Goal: Check status: Check status

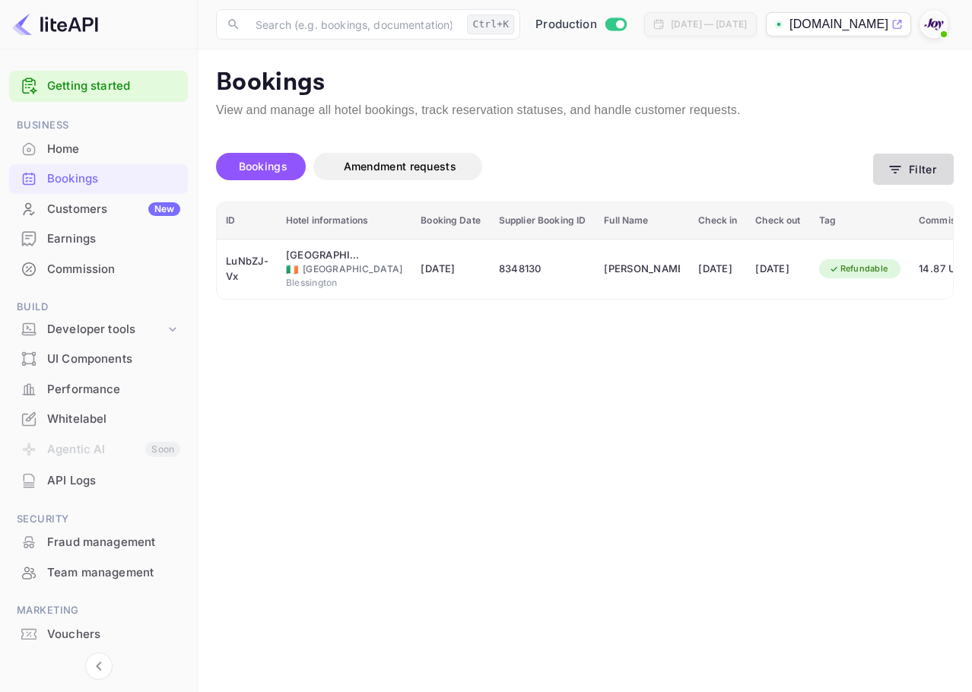
click at [902, 180] on button "Filter" at bounding box center [913, 169] width 81 height 31
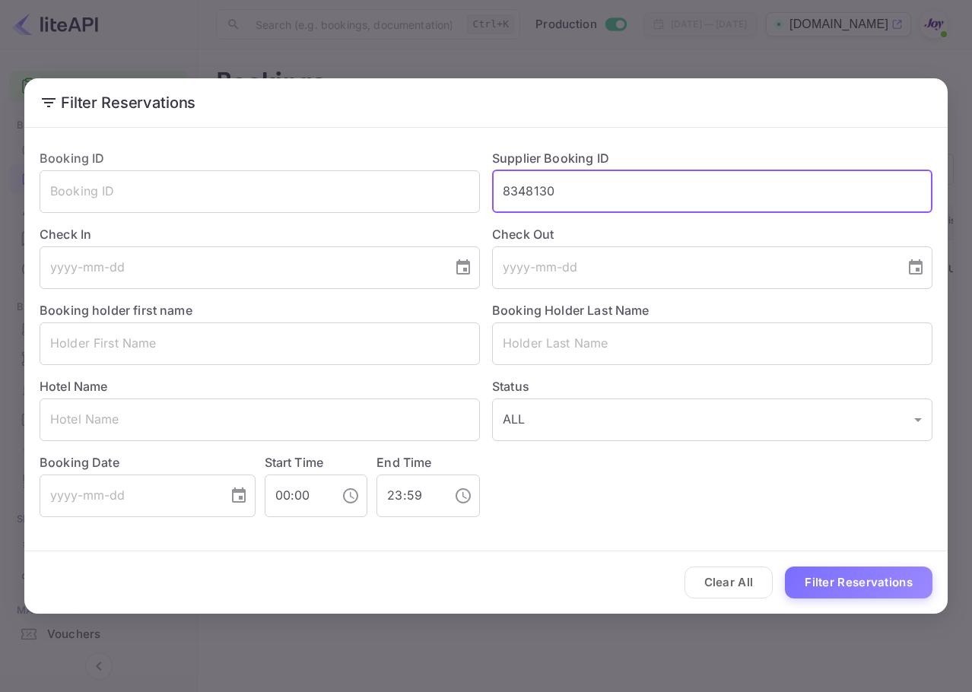
click at [581, 186] on input "8348130" at bounding box center [712, 191] width 440 height 43
drag, startPoint x: 581, startPoint y: 186, endPoint x: 432, endPoint y: 172, distance: 149.8
click at [432, 172] on div "Booking ID ​ Supplier Booking ID 8348130 ​ Check In ​ Check Out ​ Booking holde…" at bounding box center [479, 327] width 905 height 380
paste input "[PERSON_NAME]"
type input "K"
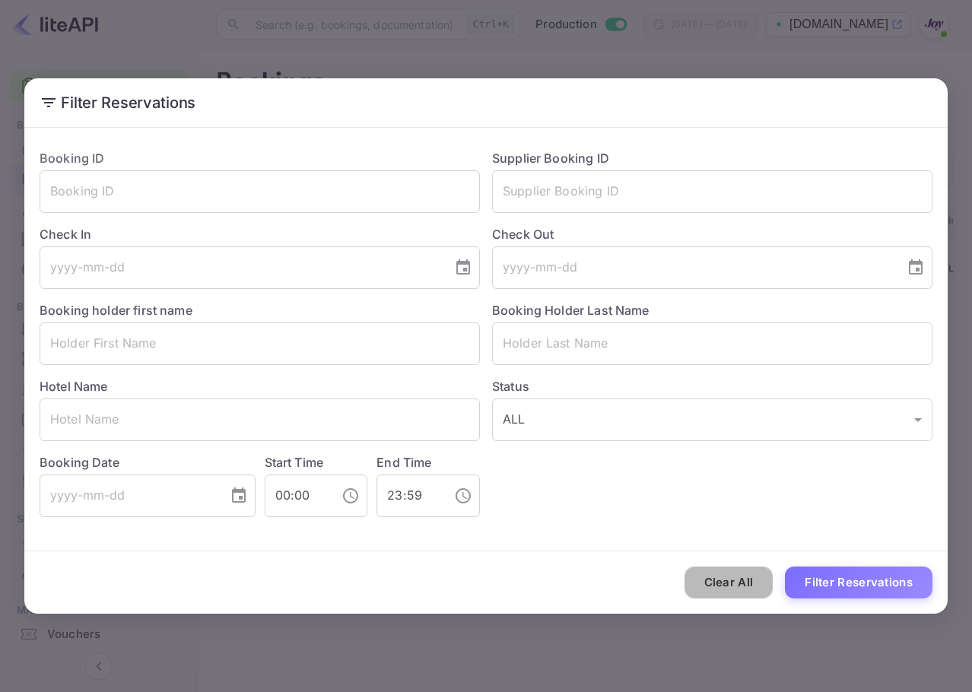
click at [741, 582] on button "Clear All" at bounding box center [729, 583] width 89 height 33
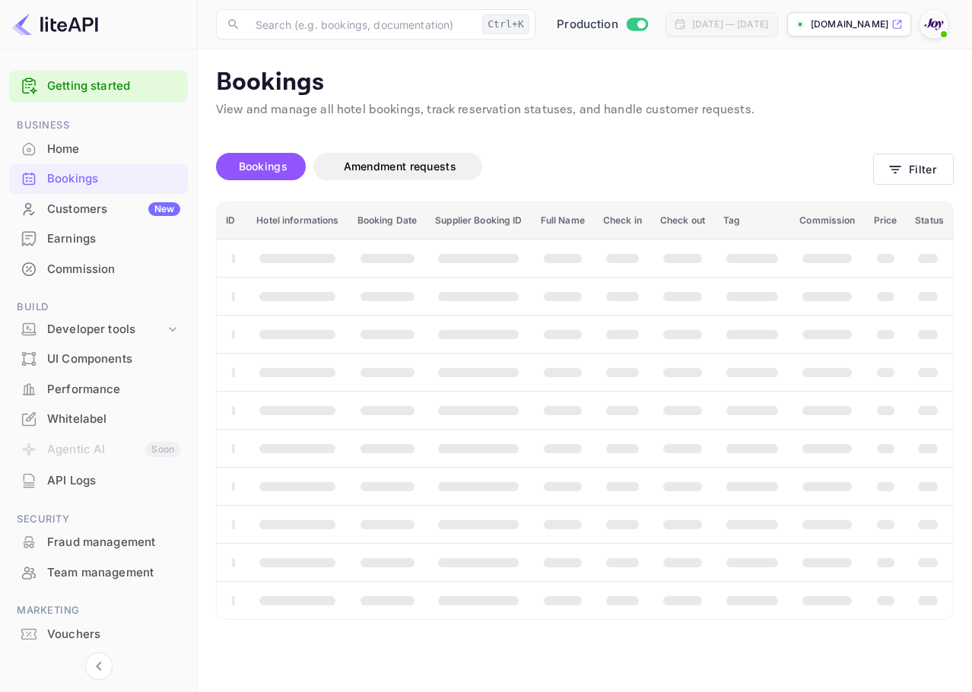
click at [914, 187] on div "Bookings Amendment requests Filter" at bounding box center [585, 170] width 738 height 64
click at [923, 170] on button "Filter" at bounding box center [913, 169] width 81 height 31
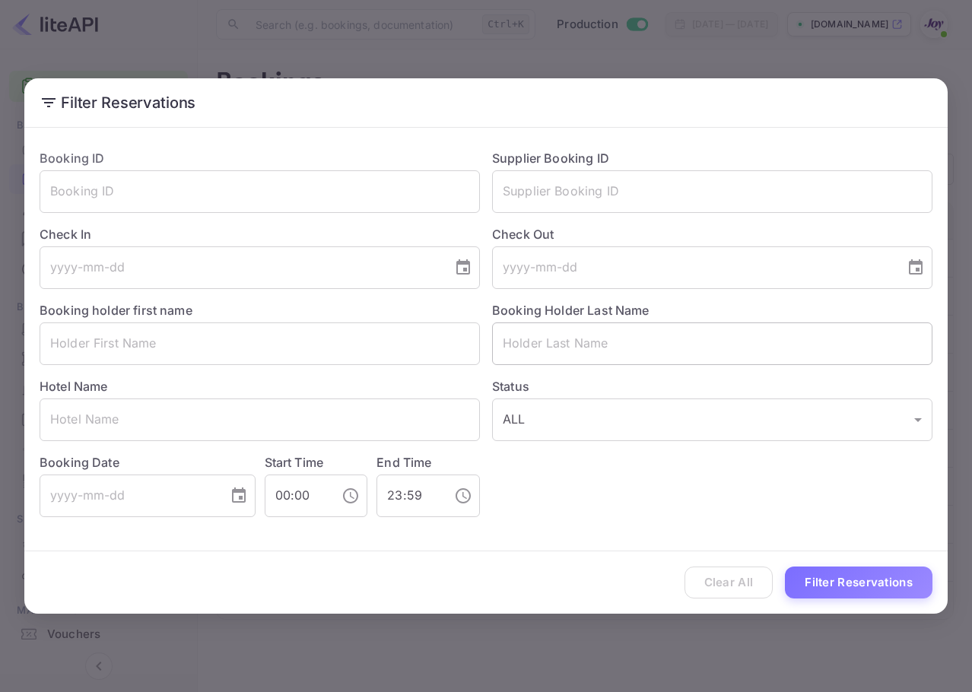
click at [593, 343] on input "text" at bounding box center [712, 344] width 440 height 43
paste input "[PERSON_NAME]"
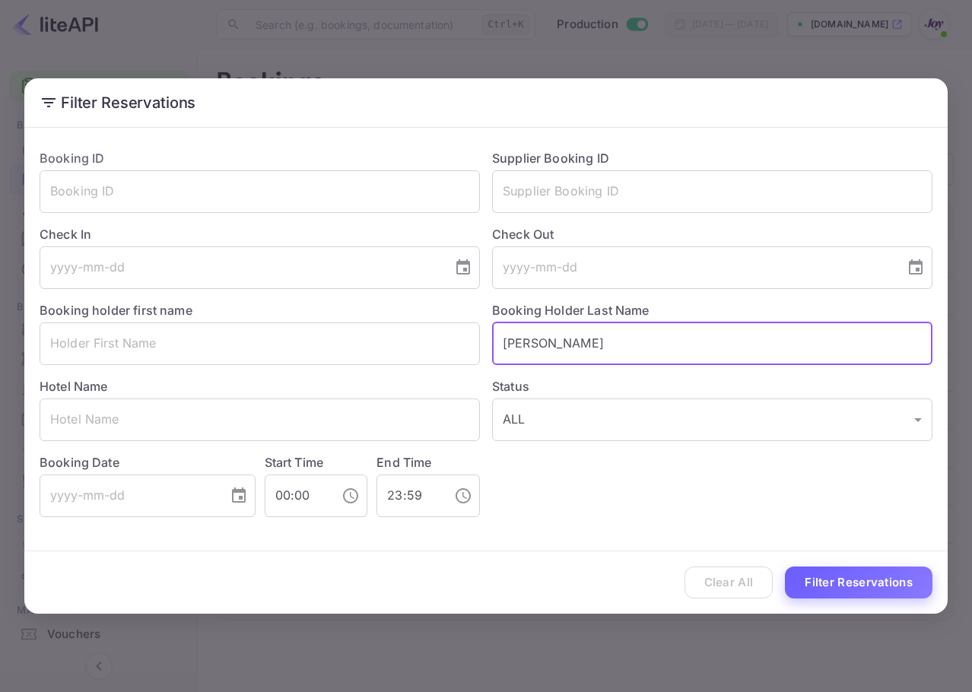
type input "[PERSON_NAME]"
click at [843, 585] on button "Filter Reservations" at bounding box center [859, 583] width 148 height 33
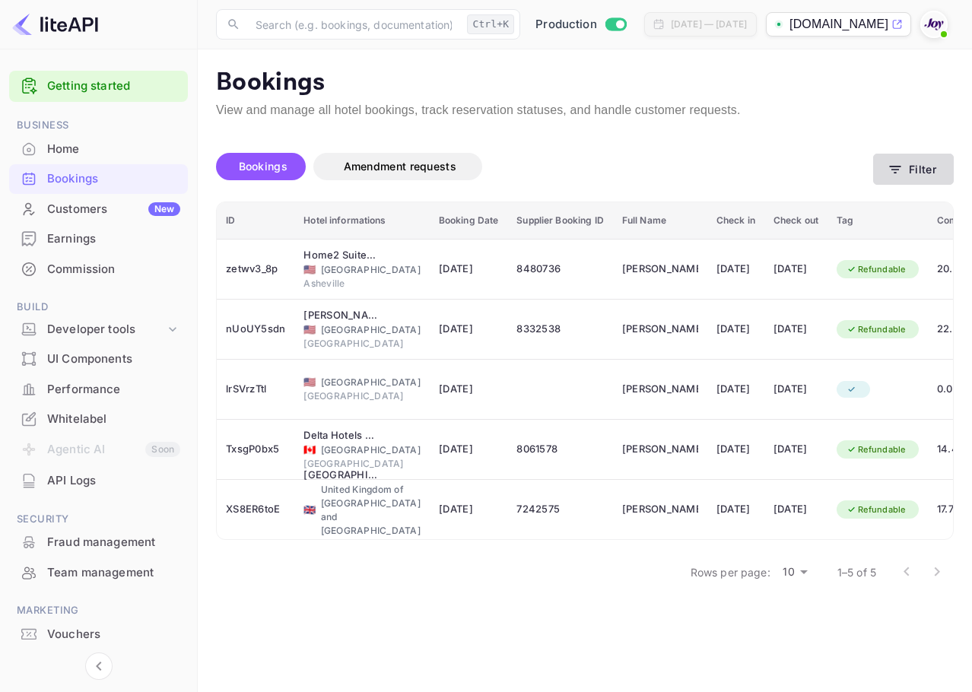
drag, startPoint x: 962, startPoint y: 177, endPoint x: 953, endPoint y: 174, distance: 9.6
click at [962, 176] on main "Bookings View and manage all hotel bookings, track reservation statuses, and ha…" at bounding box center [585, 370] width 774 height 643
click at [931, 173] on button "Filter" at bounding box center [913, 169] width 81 height 31
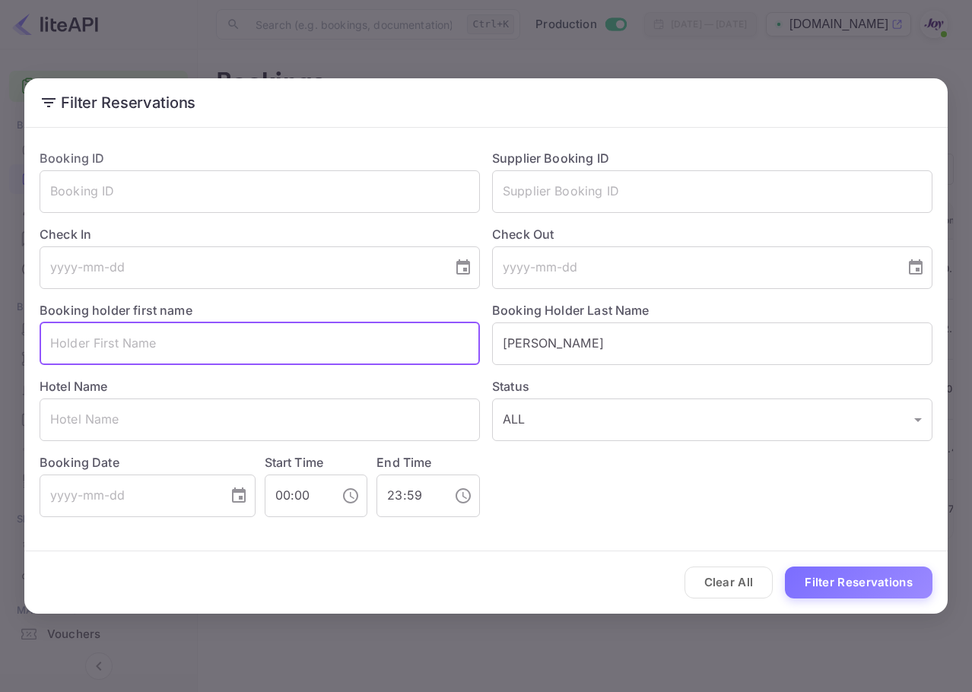
click at [320, 364] on input "text" at bounding box center [260, 344] width 440 height 43
paste input "[PERSON_NAME]"
type input "[PERSON_NAME]"
click at [861, 580] on button "Filter Reservations" at bounding box center [859, 583] width 148 height 33
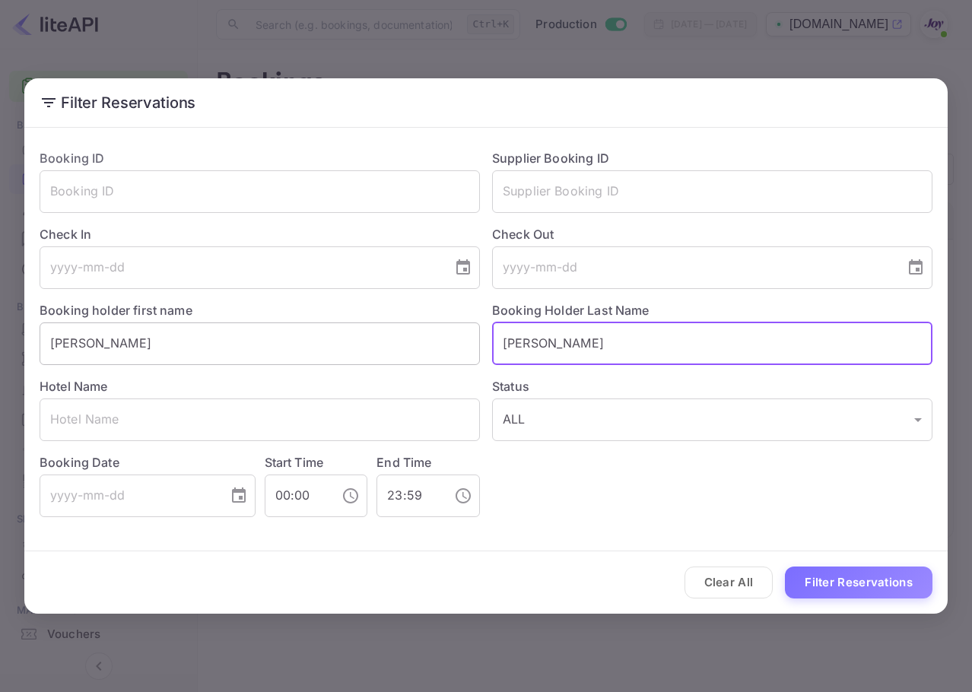
drag, startPoint x: 547, startPoint y: 348, endPoint x: 450, endPoint y: 342, distance: 97.5
click at [450, 342] on div "Booking ID ​ Supplier Booking ID ​ Check In ​ Check Out ​ Booking holder first …" at bounding box center [479, 327] width 905 height 380
paste input "[PERSON_NAME]"
type input "[PERSON_NAME]"
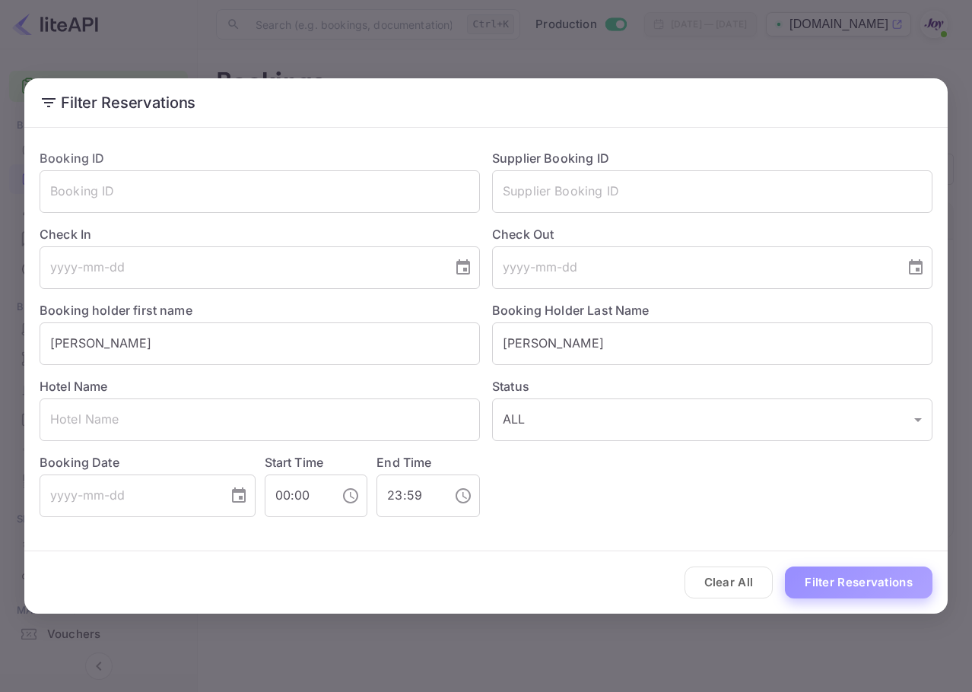
click at [870, 594] on button "Filter Reservations" at bounding box center [859, 583] width 148 height 33
click at [746, 596] on button "Clear All" at bounding box center [729, 583] width 89 height 33
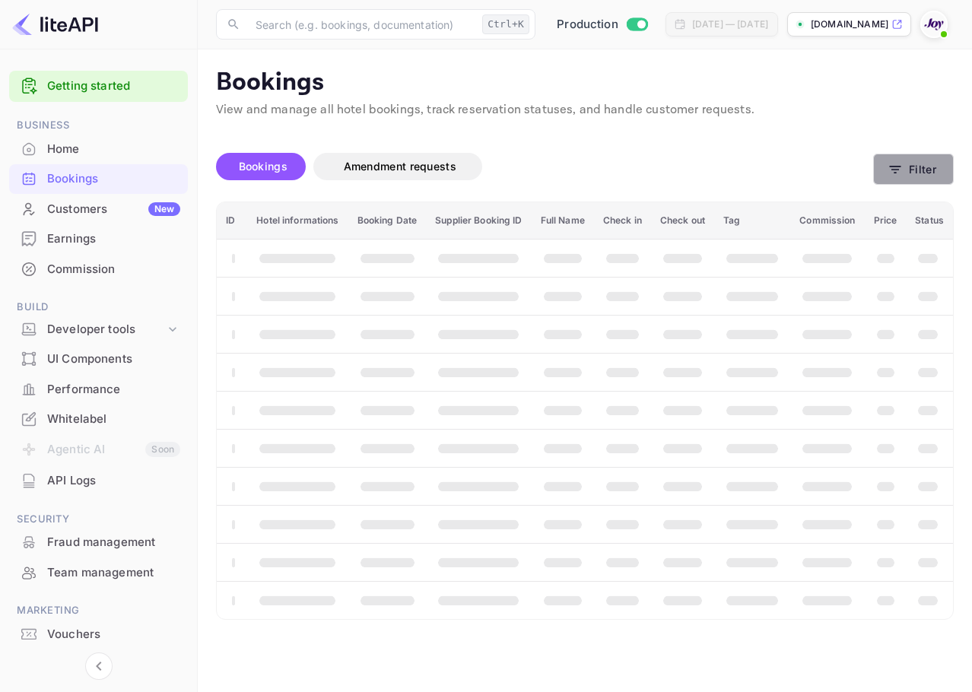
click at [913, 169] on button "Filter" at bounding box center [913, 169] width 81 height 31
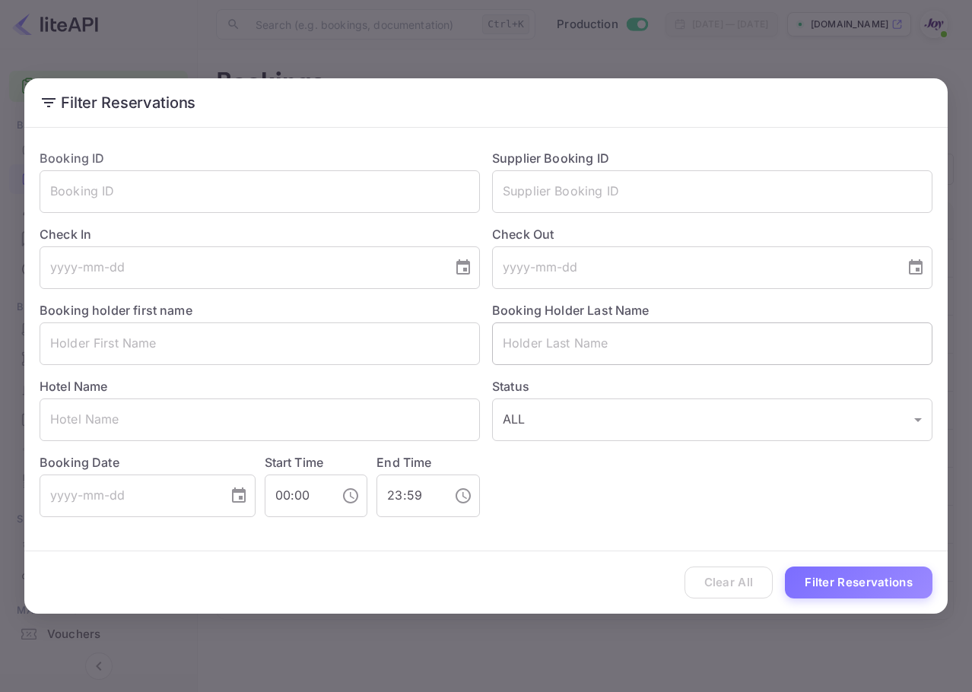
drag, startPoint x: 590, startPoint y: 365, endPoint x: 594, endPoint y: 352, distance: 13.7
click at [590, 364] on div "Booking ID ​ Supplier Booking ID ​ Check In ​ Check Out ​ Booking holder first …" at bounding box center [479, 327] width 905 height 380
click at [606, 339] on input "text" at bounding box center [712, 344] width 440 height 43
paste input "[PERSON_NAME]"
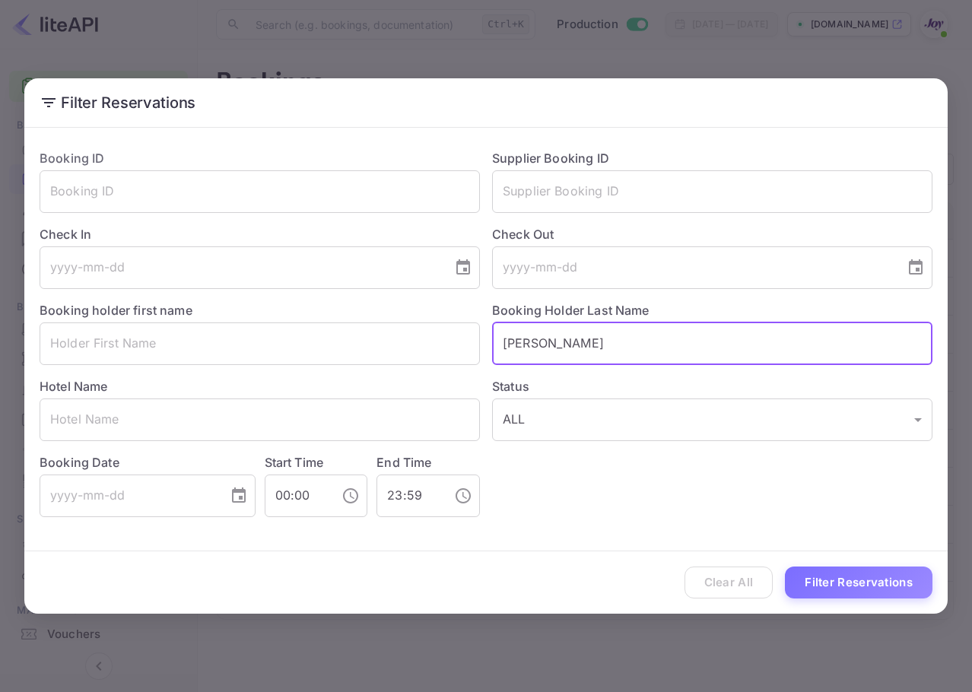
type input "[PERSON_NAME]"
drag, startPoint x: 840, startPoint y: 539, endPoint x: 848, endPoint y: 570, distance: 32.3
click at [841, 541] on form "Booking ID ​ Supplier Booking ID ​ Check In ​ Check Out ​ Booking holder first …" at bounding box center [486, 374] width 924 height 481
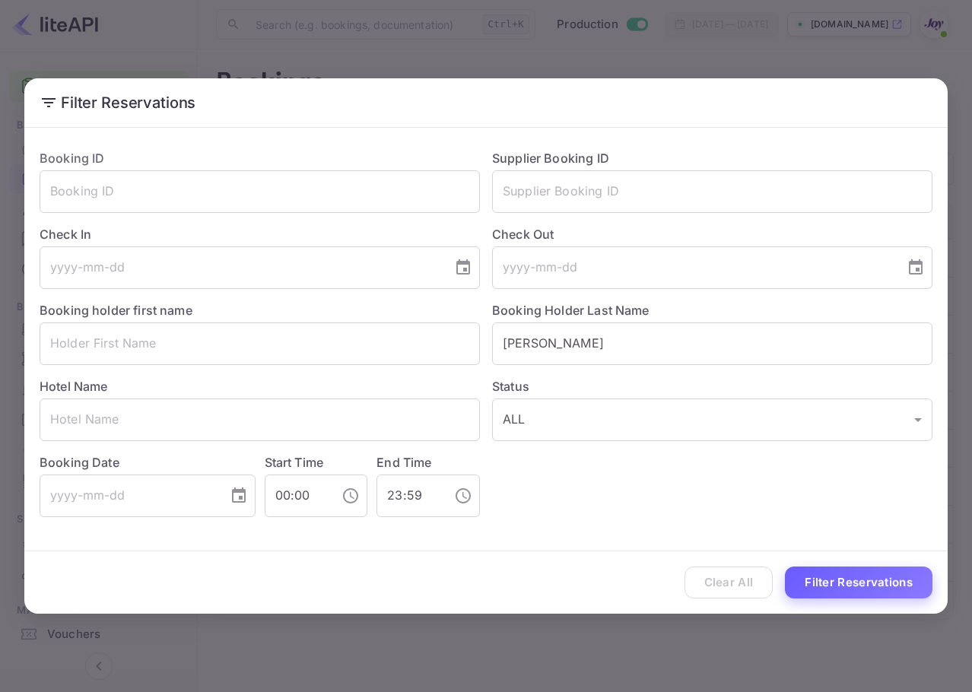
click at [850, 571] on button "Filter Reservations" at bounding box center [859, 583] width 148 height 33
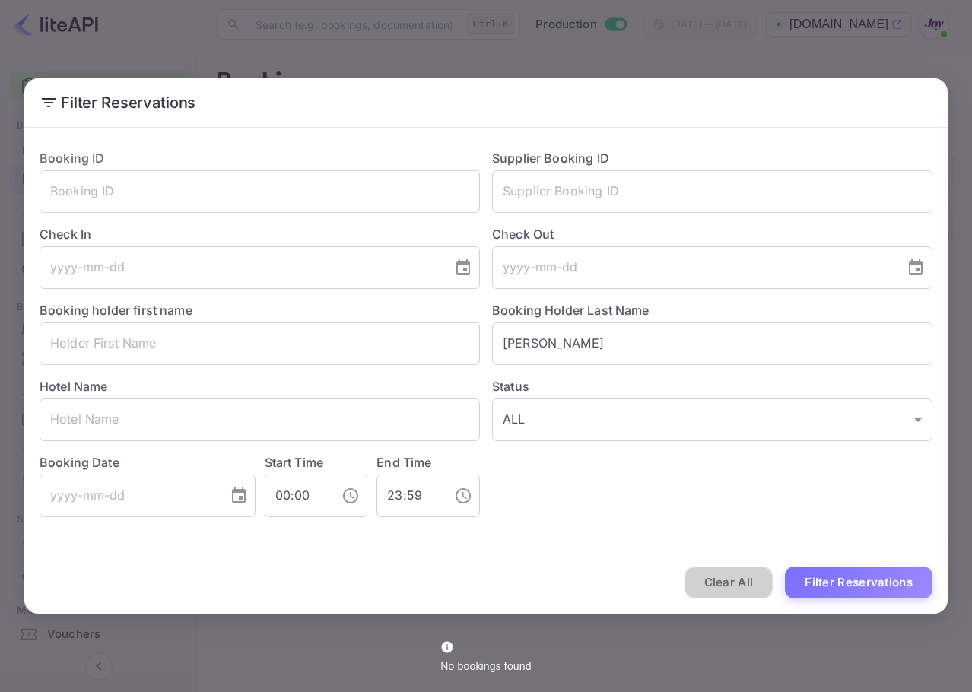
drag, startPoint x: 728, startPoint y: 587, endPoint x: 811, endPoint y: 394, distance: 210.3
click at [728, 586] on button "Clear All" at bounding box center [729, 583] width 89 height 33
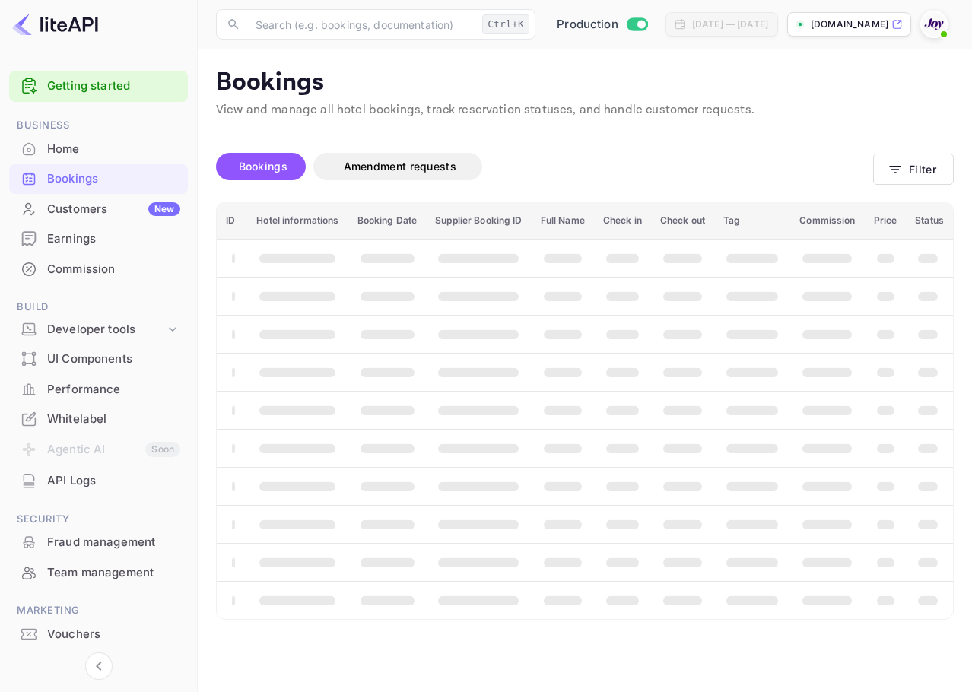
click at [928, 33] on img at bounding box center [934, 24] width 24 height 24
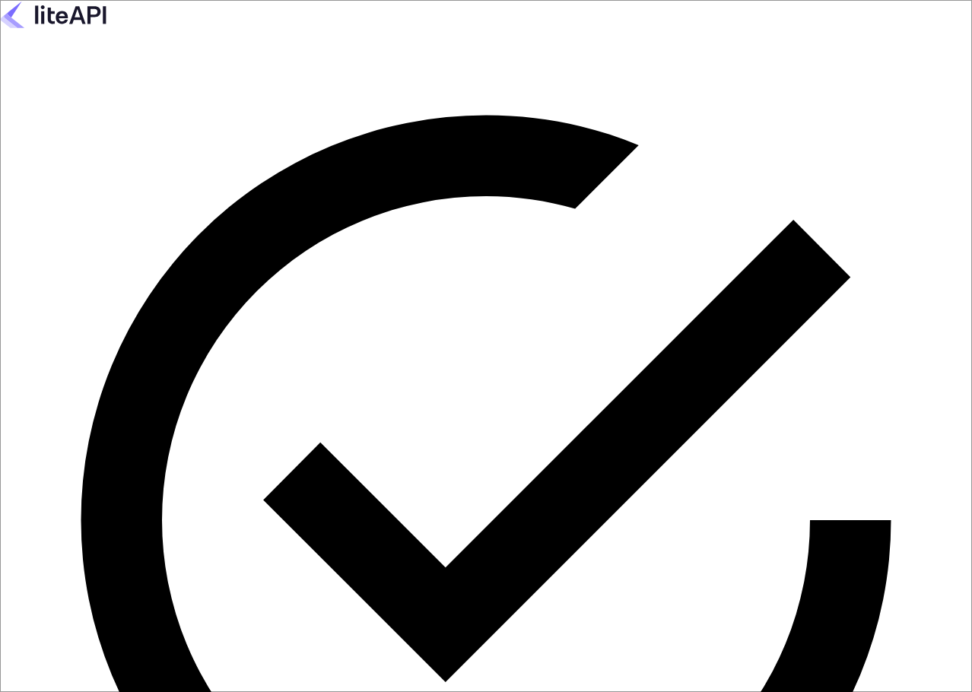
paste input "[EMAIL_ADDRESS][DOMAIN_NAME]"
type input "[EMAIL_ADDRESS][DOMAIN_NAME]"
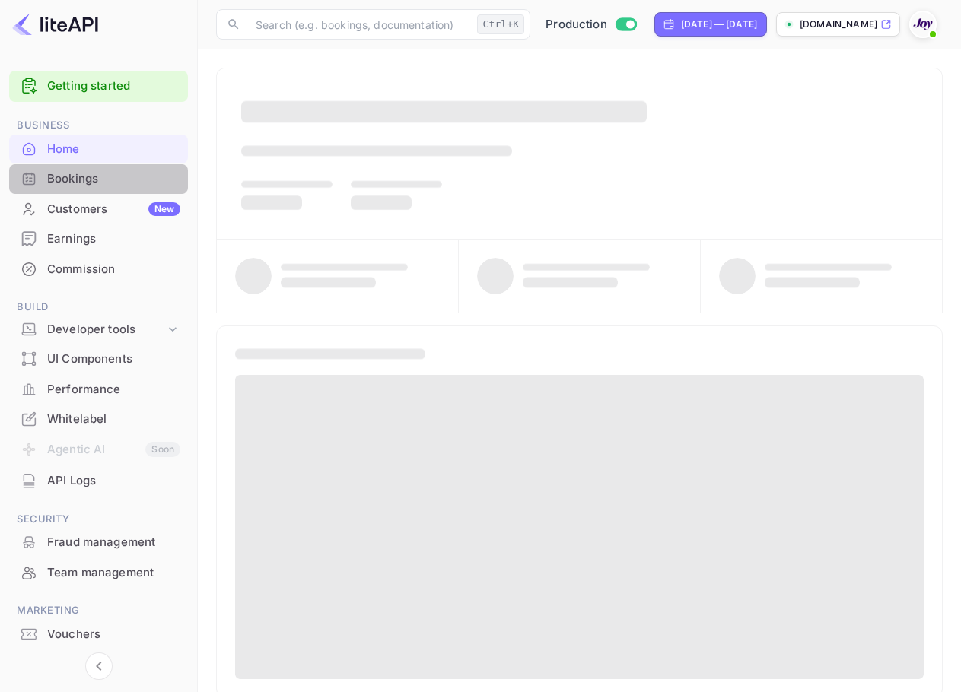
click at [116, 179] on div "Bookings" at bounding box center [113, 178] width 133 height 17
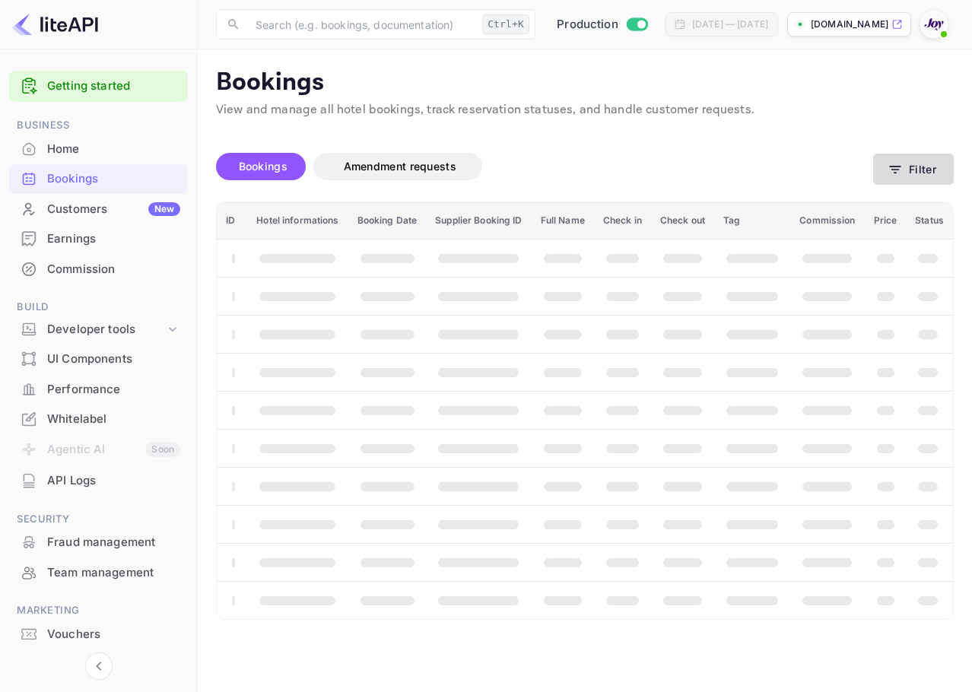
click at [905, 167] on button "Filter" at bounding box center [913, 169] width 81 height 31
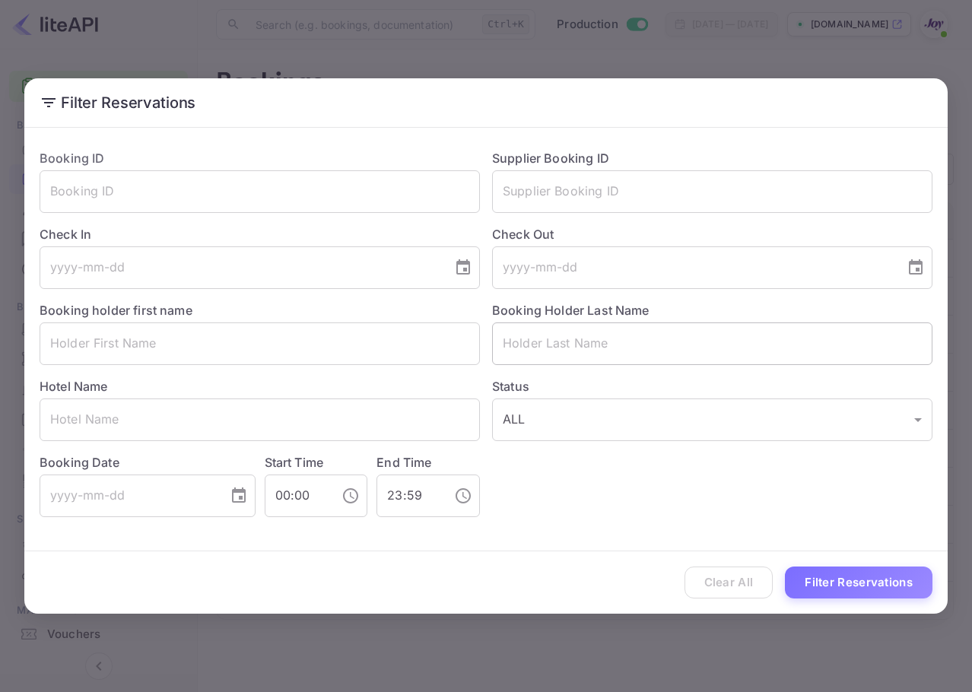
click at [643, 357] on input "text" at bounding box center [712, 344] width 440 height 43
paste input "[PERSON_NAME]"
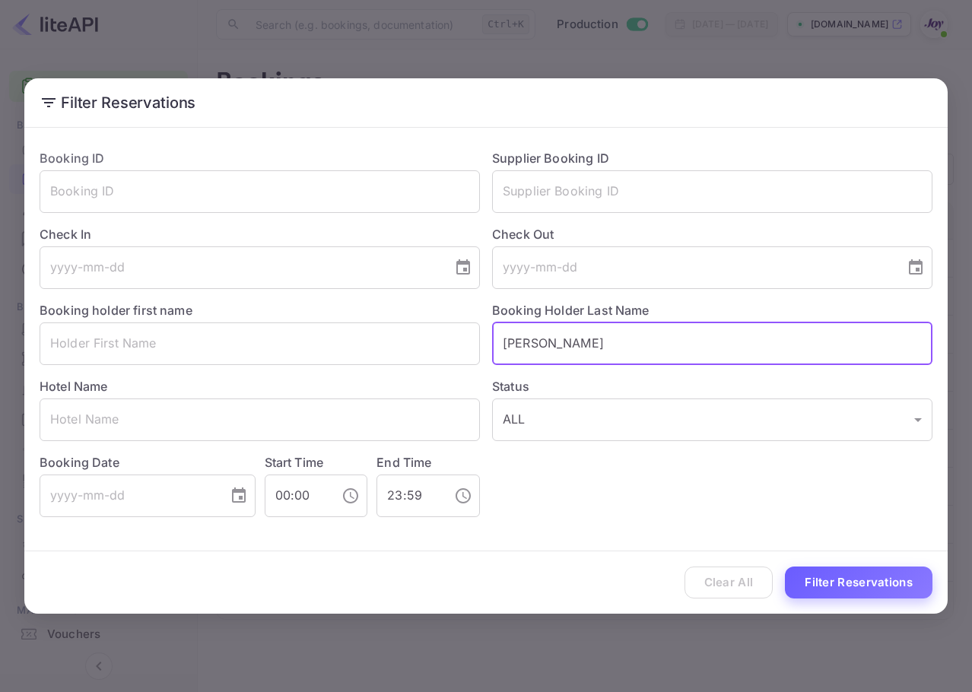
click at [895, 572] on button "Filter Reservations" at bounding box center [859, 583] width 148 height 33
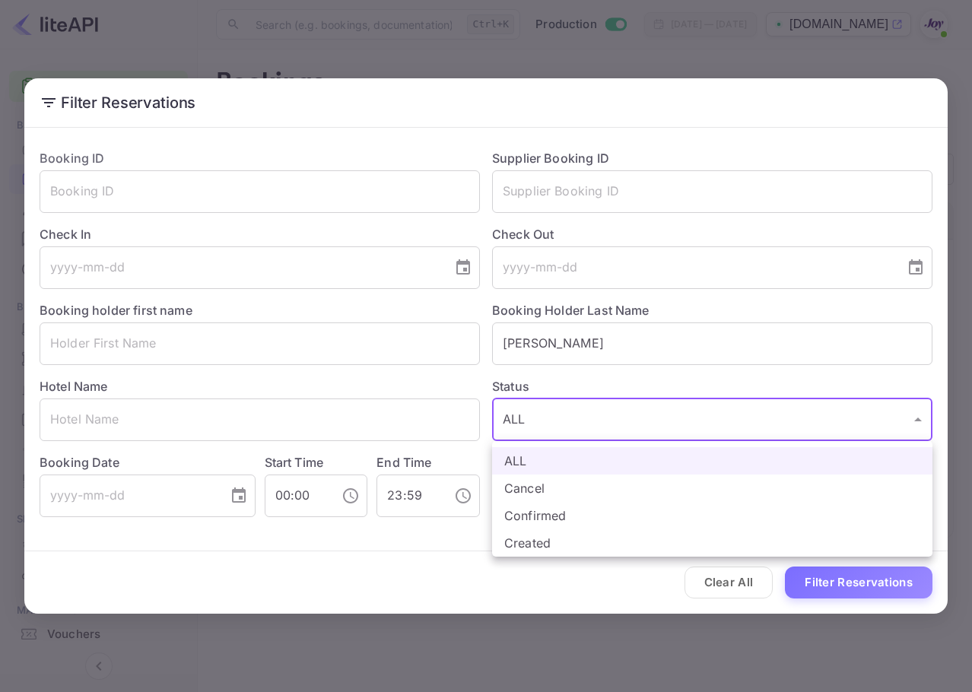
click at [569, 402] on body "Getting started Business Home Bookings Customers New Earnings Commission Build …" at bounding box center [486, 346] width 972 height 692
click at [577, 346] on div at bounding box center [486, 346] width 972 height 692
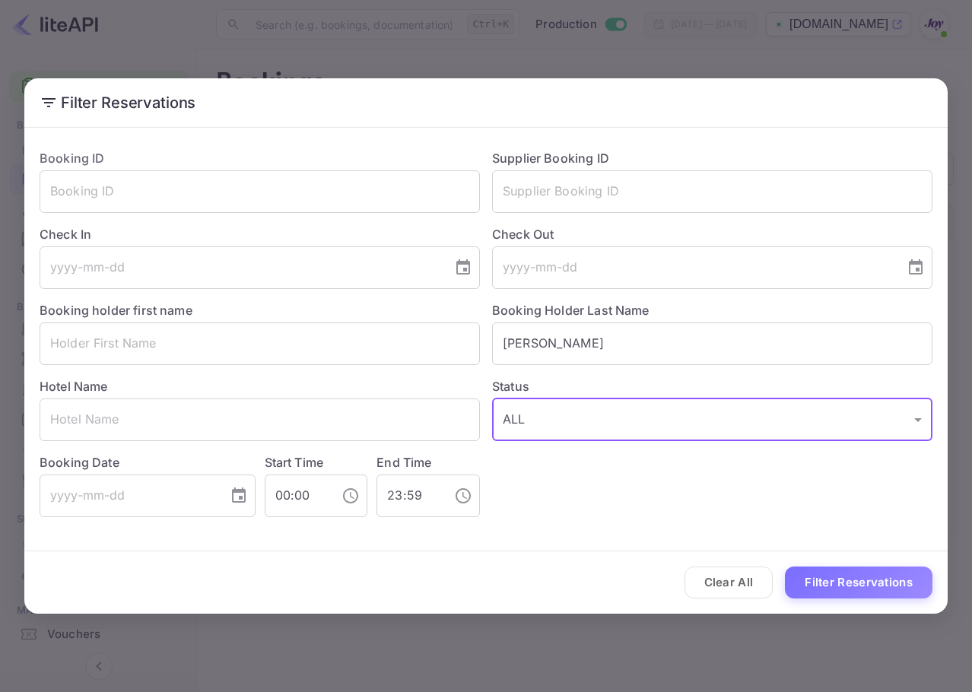
click at [577, 346] on div at bounding box center [486, 346] width 972 height 692
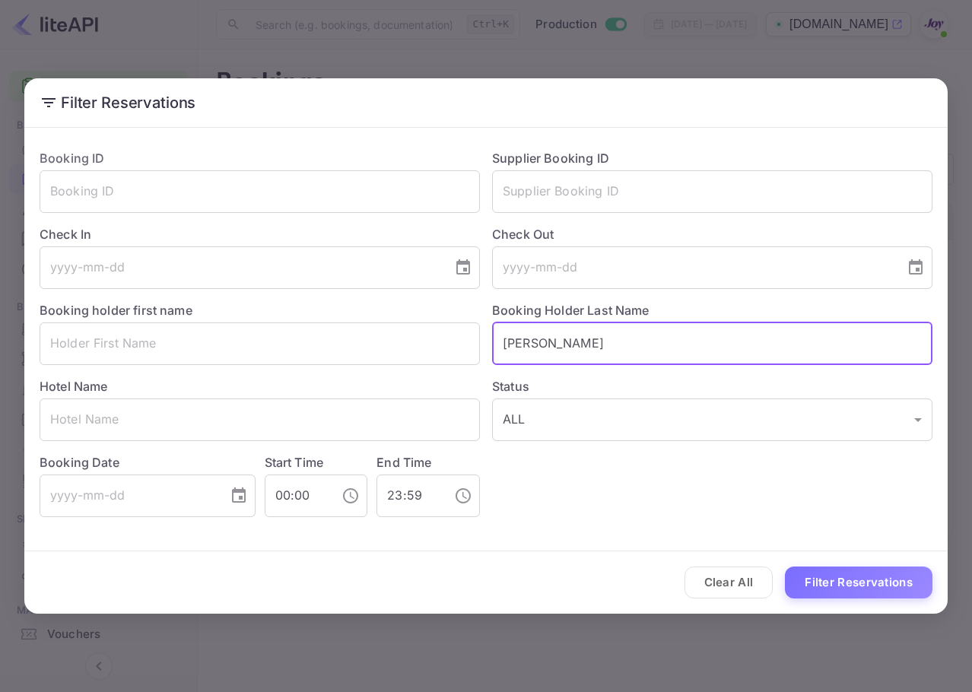
click at [580, 343] on input "[PERSON_NAME]" at bounding box center [712, 344] width 440 height 43
type input "S"
click at [371, 348] on input "text" at bounding box center [260, 344] width 440 height 43
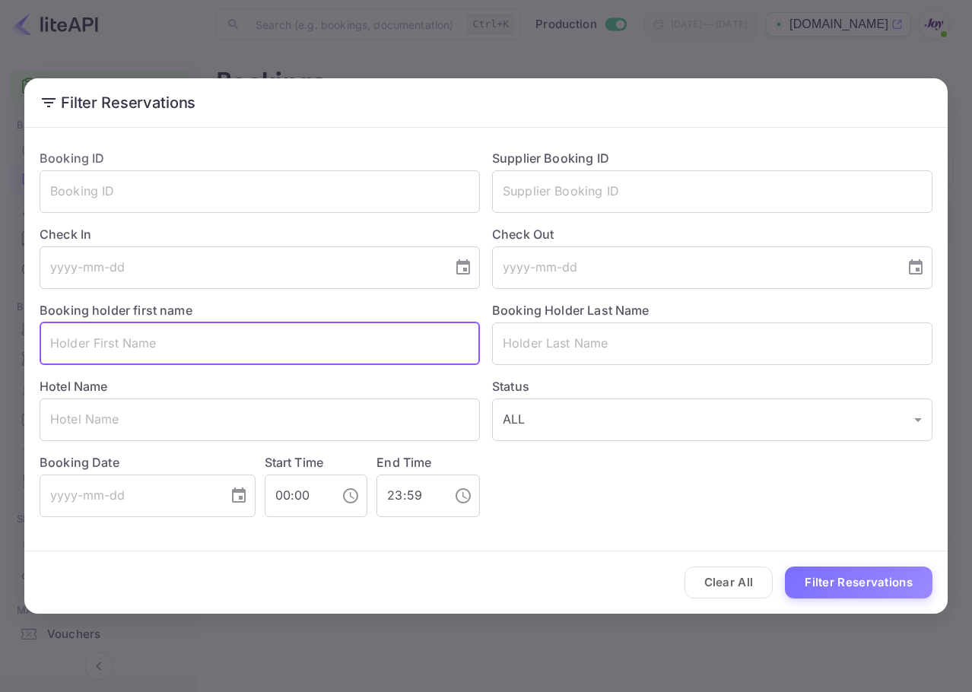
paste input "Jamil"
type input "Jamil"
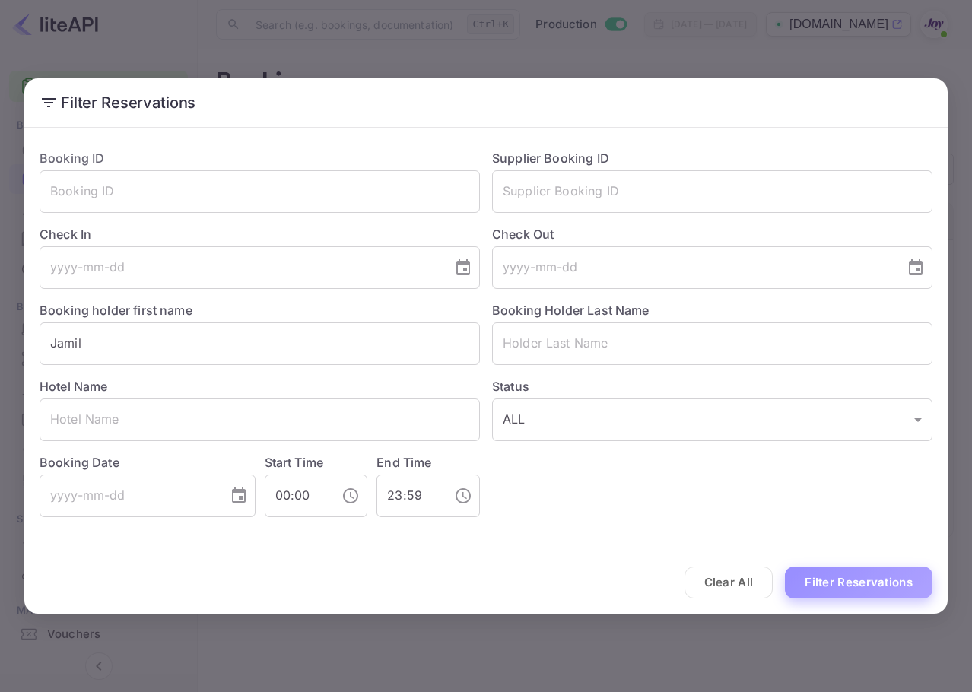
drag, startPoint x: 906, startPoint y: 576, endPoint x: 918, endPoint y: 556, distance: 23.2
click at [907, 576] on button "Filter Reservations" at bounding box center [859, 583] width 148 height 33
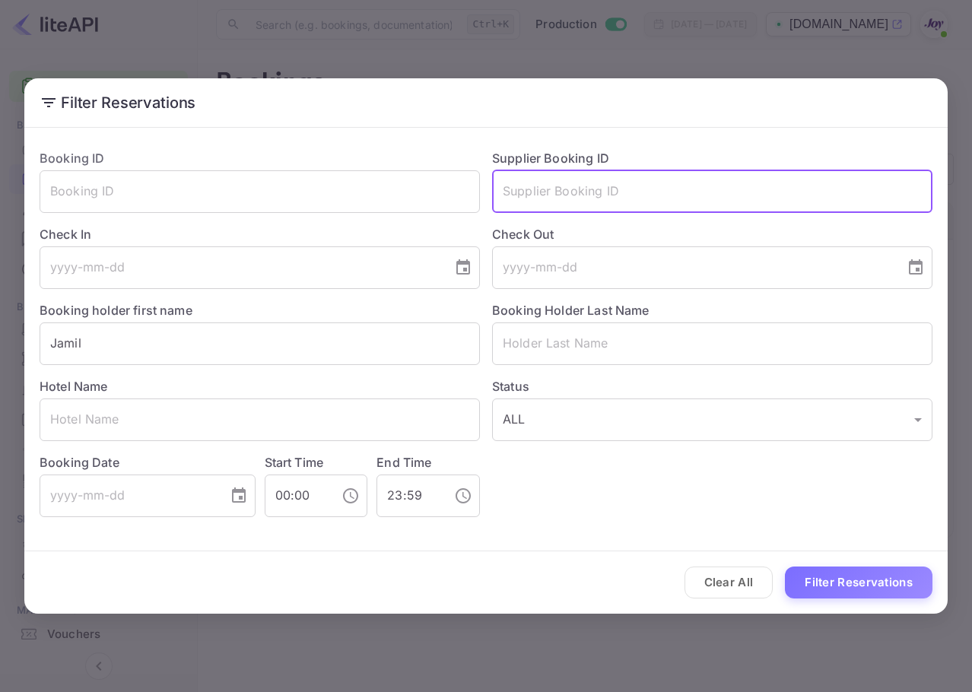
click at [605, 197] on input "text" at bounding box center [712, 191] width 440 height 43
paste input "Aswani"
type input "Aswani"
click at [598, 332] on input "text" at bounding box center [712, 344] width 440 height 43
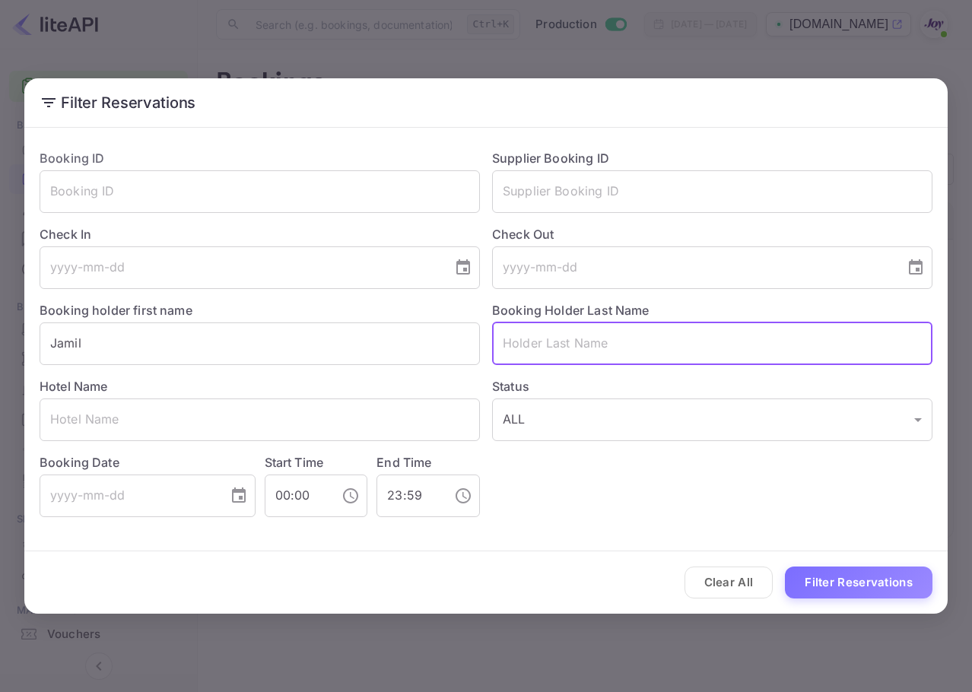
click at [753, 606] on div "Clear All Filter Reservations" at bounding box center [486, 583] width 924 height 63
click at [746, 583] on button "Clear All" at bounding box center [729, 583] width 89 height 33
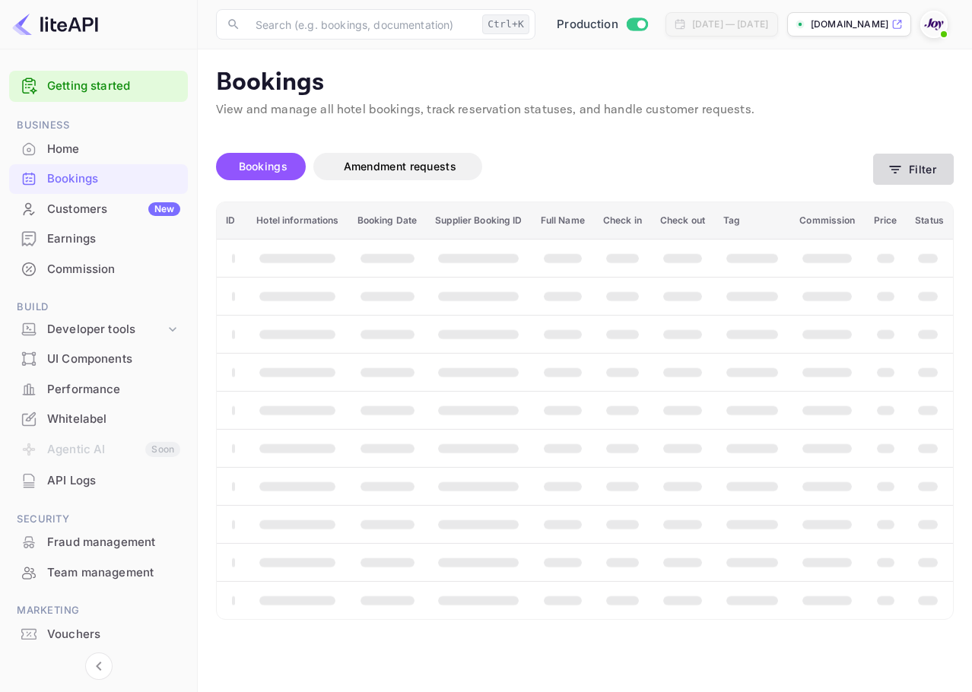
click at [929, 176] on button "Filter" at bounding box center [913, 169] width 81 height 31
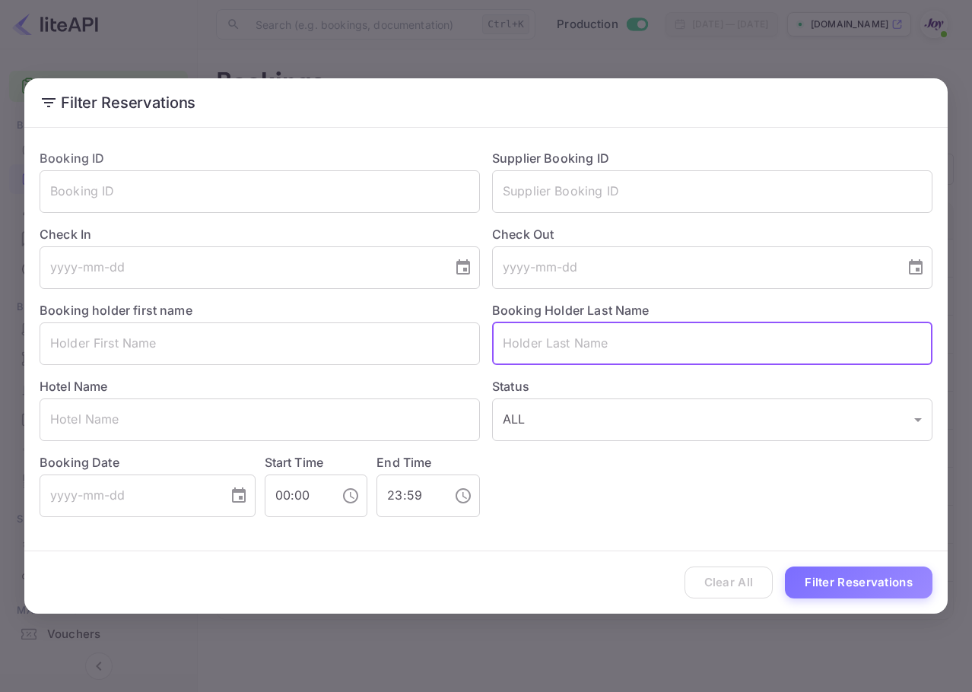
click at [596, 342] on input "text" at bounding box center [712, 344] width 440 height 43
paste input "Aswani"
type input "Aswani"
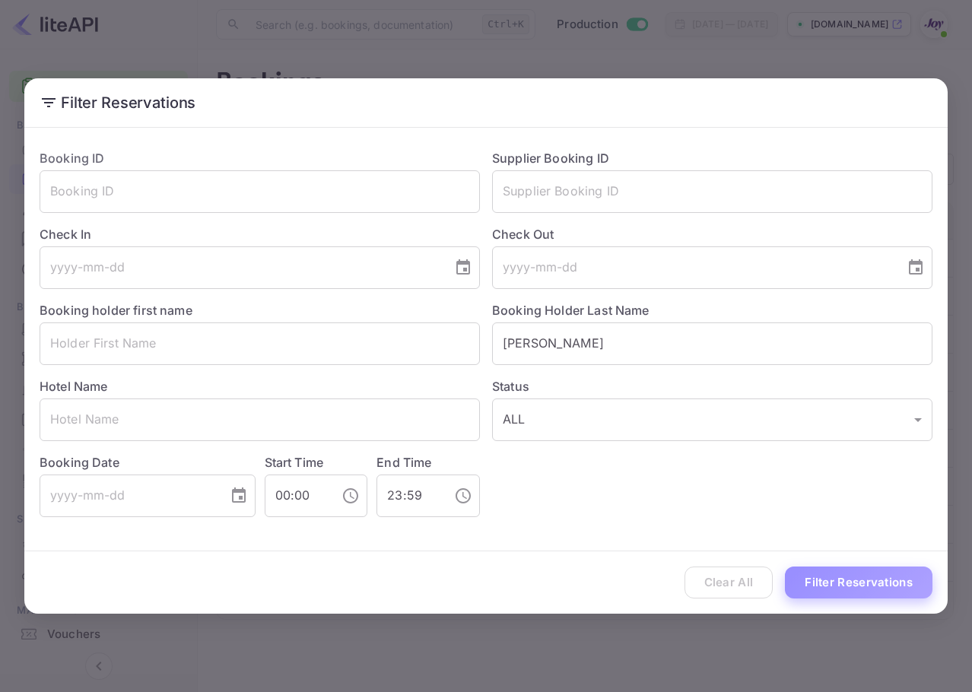
click at [842, 589] on button "Filter Reservations" at bounding box center [859, 583] width 148 height 33
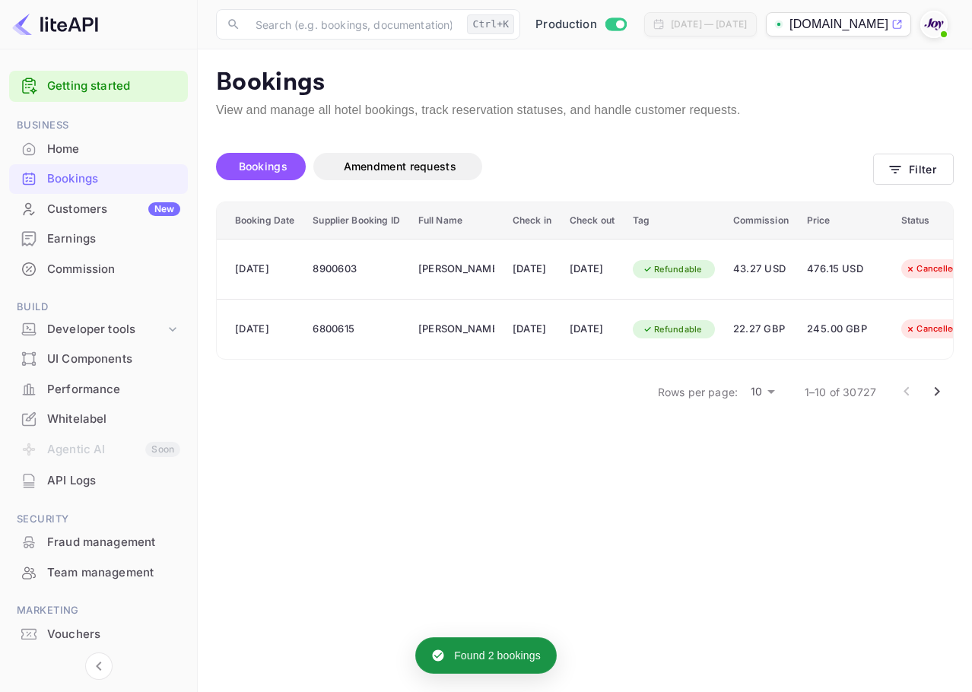
scroll to position [0, 258]
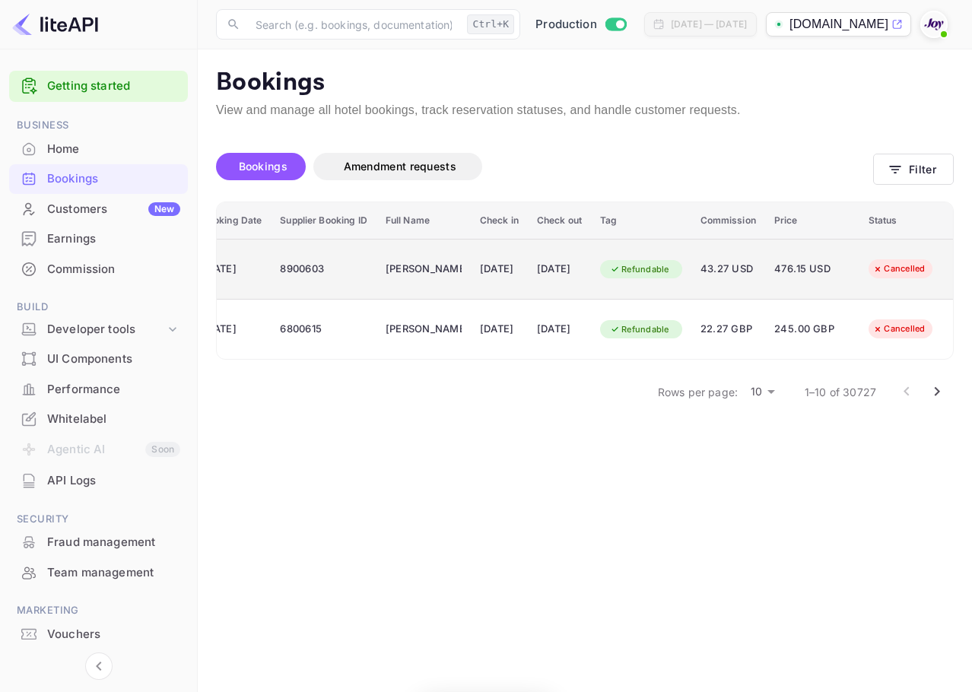
click at [863, 261] on div "Cancelled" at bounding box center [899, 268] width 72 height 19
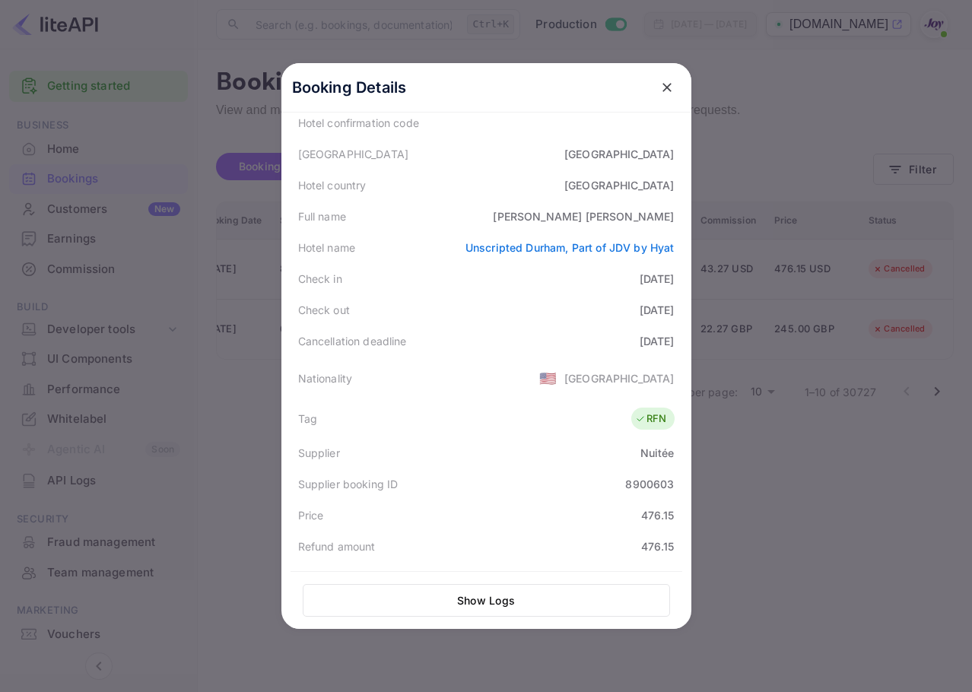
scroll to position [0, 0]
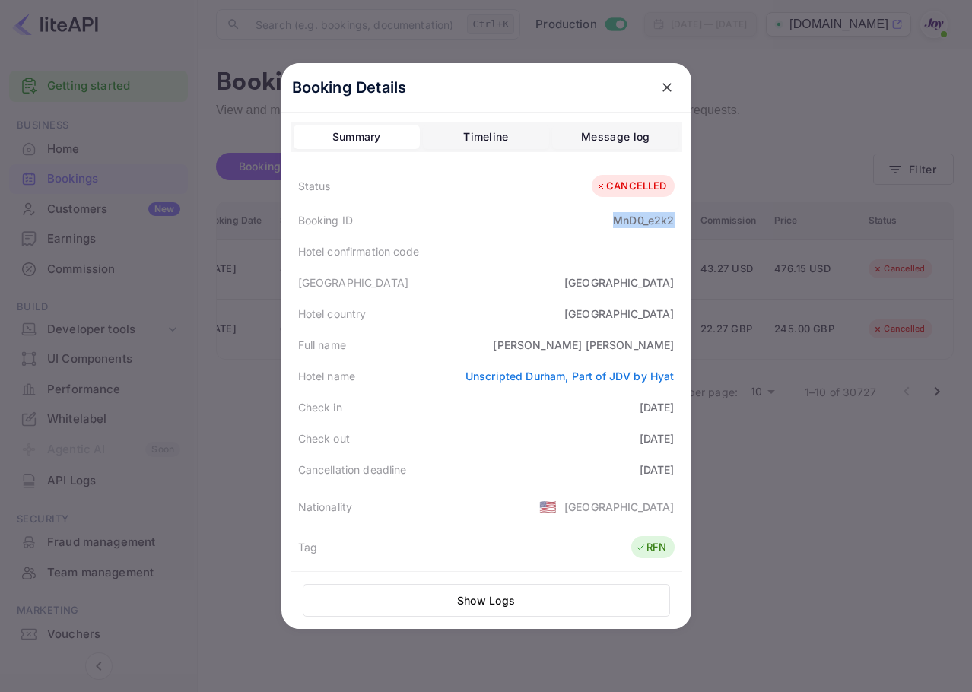
copy div "MnD0_e2k2"
drag, startPoint x: 606, startPoint y: 227, endPoint x: 670, endPoint y: 227, distance: 63.9
click at [670, 227] on div "Booking ID MnD0_e2k2" at bounding box center [487, 220] width 392 height 31
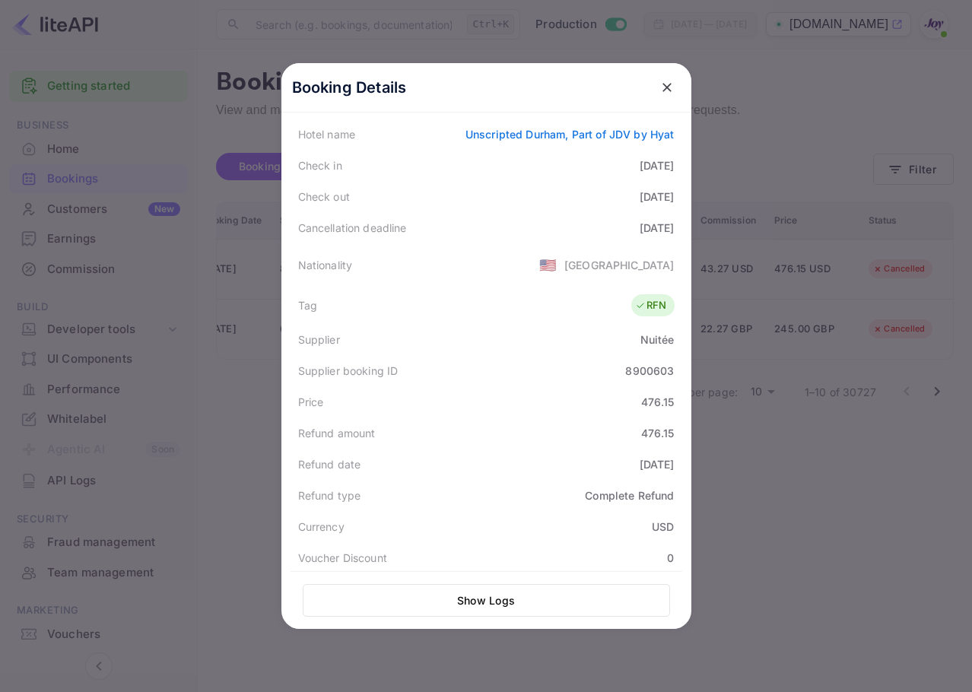
scroll to position [228, 0]
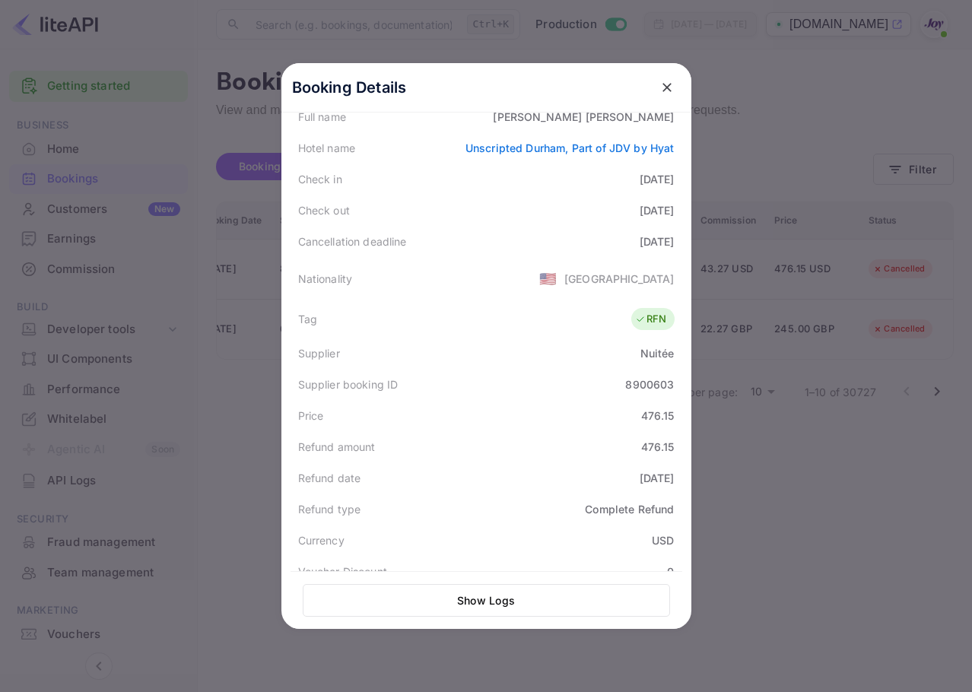
click at [666, 92] on icon "close" at bounding box center [667, 87] width 15 height 15
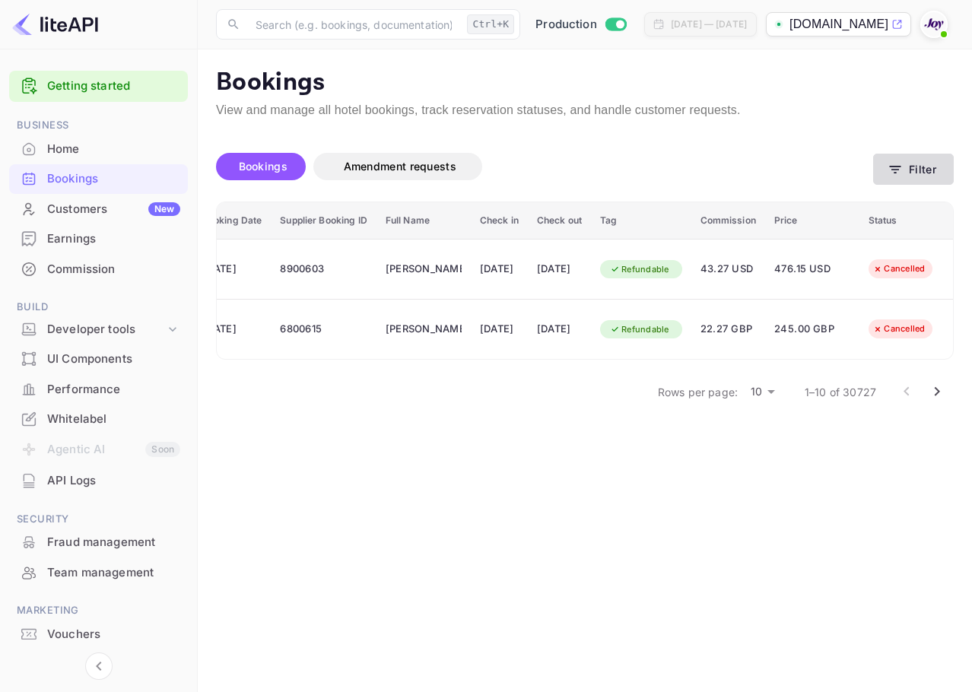
click at [889, 172] on icon "button" at bounding box center [895, 169] width 15 height 15
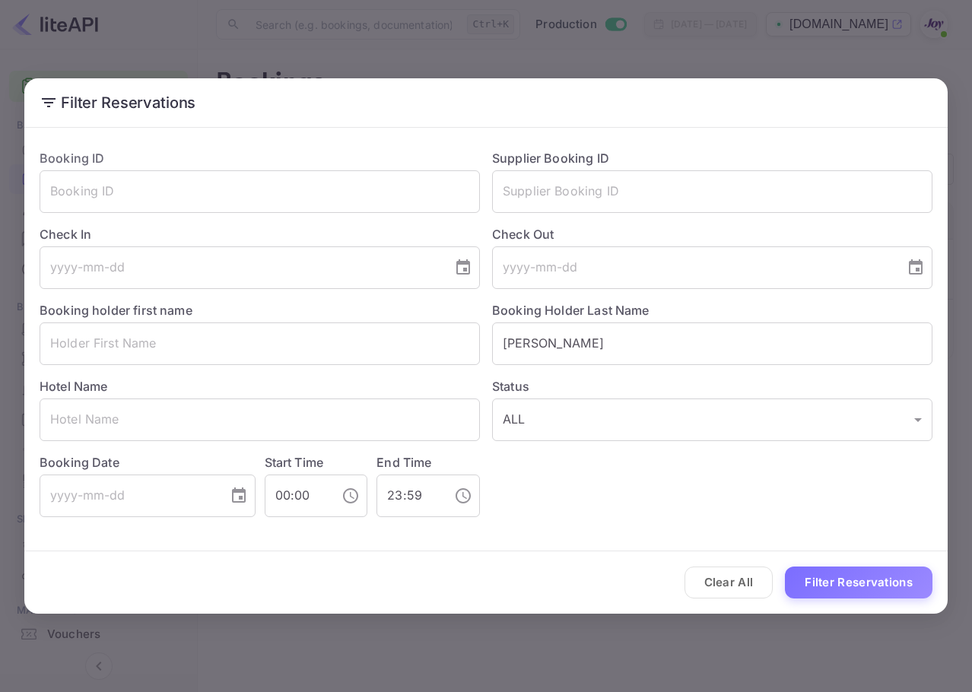
click at [743, 583] on button "Clear All" at bounding box center [729, 583] width 89 height 33
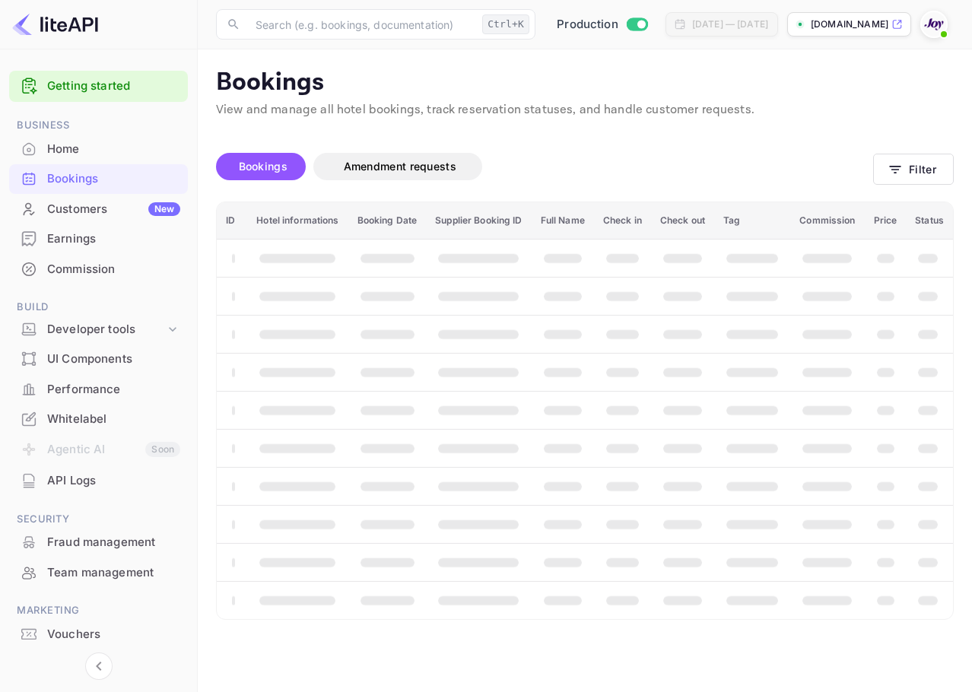
scroll to position [0, 0]
click at [917, 173] on button "Filter" at bounding box center [913, 169] width 81 height 31
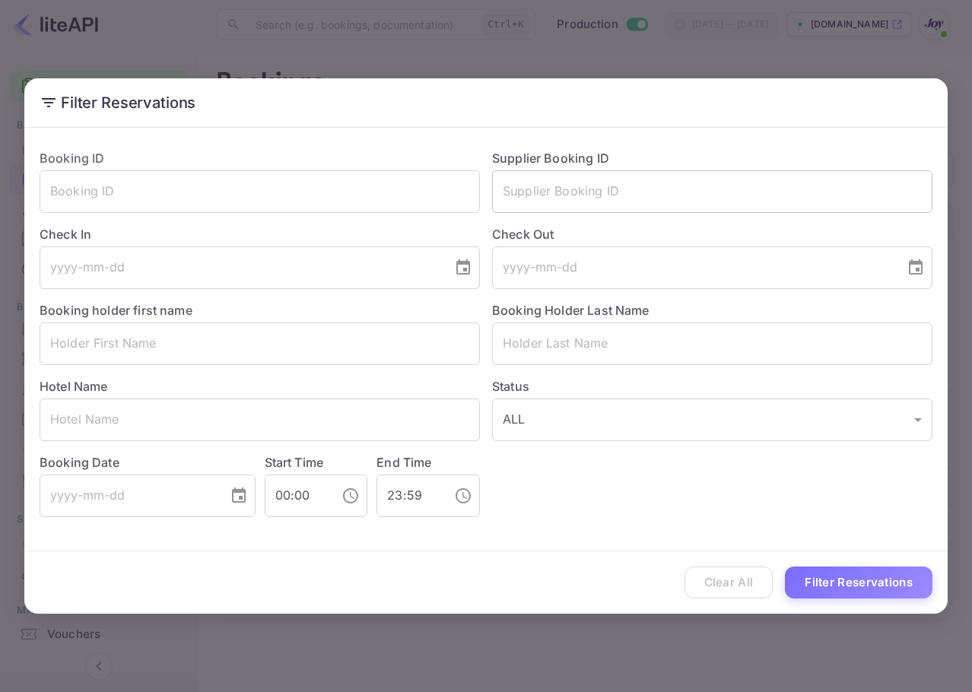
drag, startPoint x: 653, startPoint y: 170, endPoint x: 660, endPoint y: 183, distance: 14.3
click at [653, 169] on div "Supplier Booking ID ​" at bounding box center [706, 175] width 453 height 76
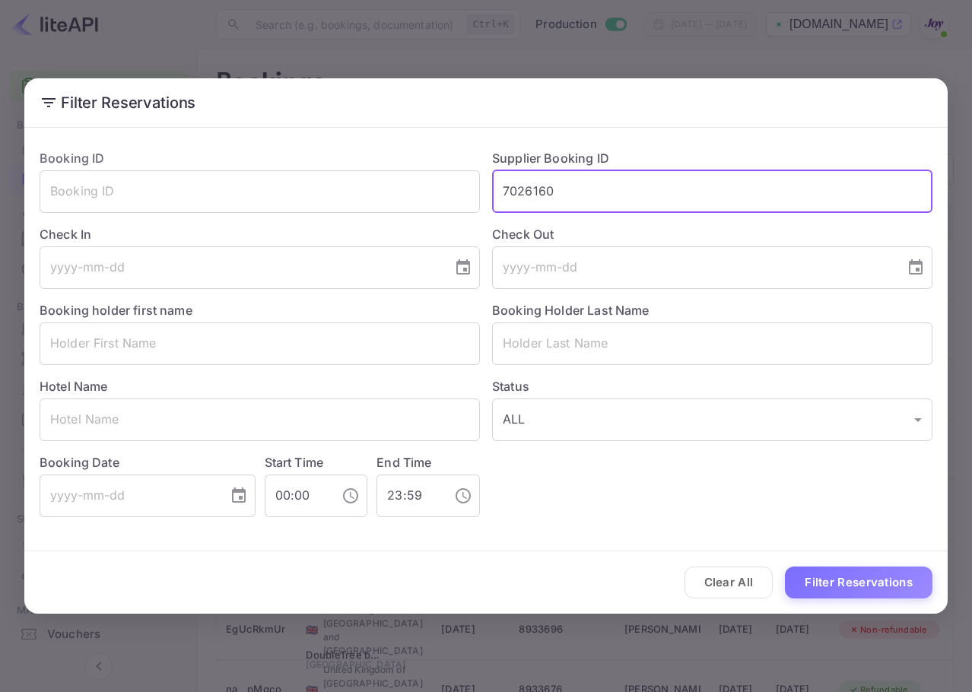
type input "7026160"
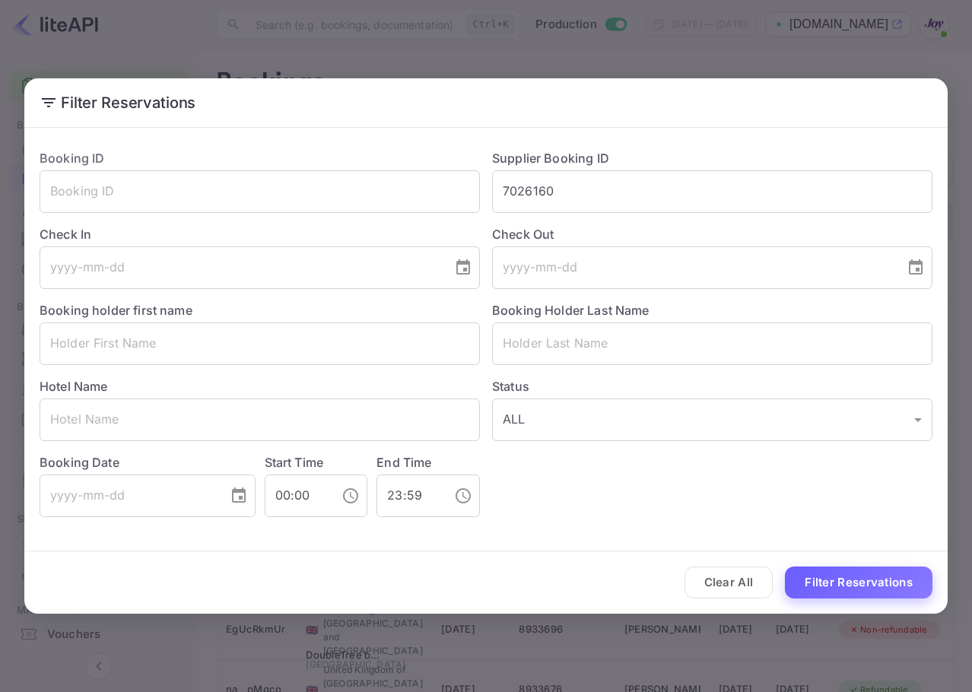
drag, startPoint x: 825, startPoint y: 565, endPoint x: 838, endPoint y: 574, distance: 14.8
click at [826, 565] on div "Clear All Filter Reservations" at bounding box center [486, 583] width 924 height 63
click at [854, 580] on button "Filter Reservations" at bounding box center [859, 583] width 148 height 33
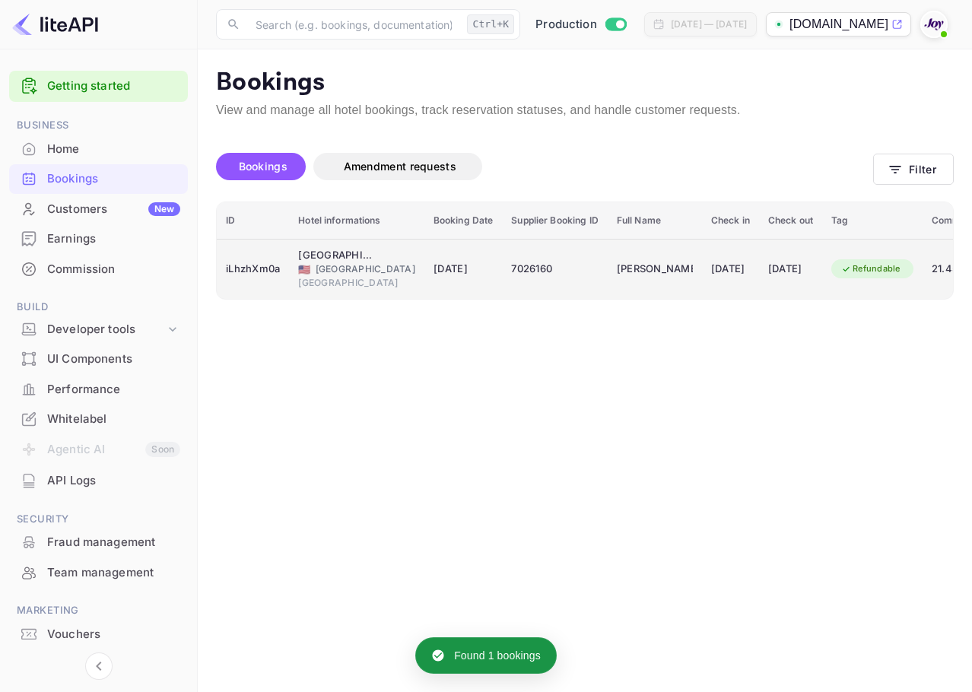
click at [832, 254] on td "Refundable" at bounding box center [872, 269] width 100 height 60
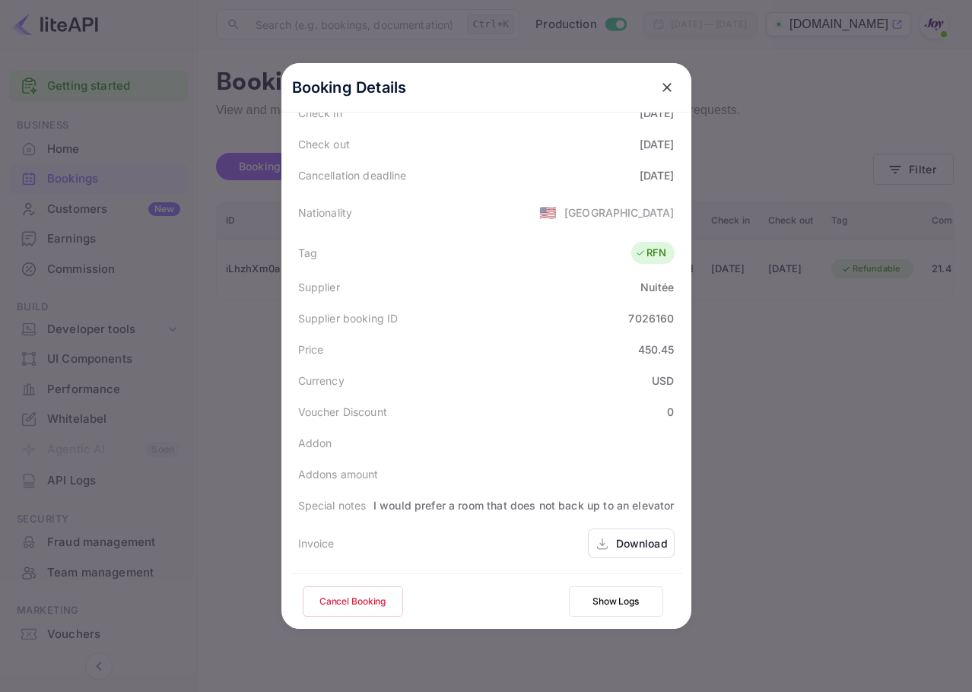
scroll to position [338, 0]
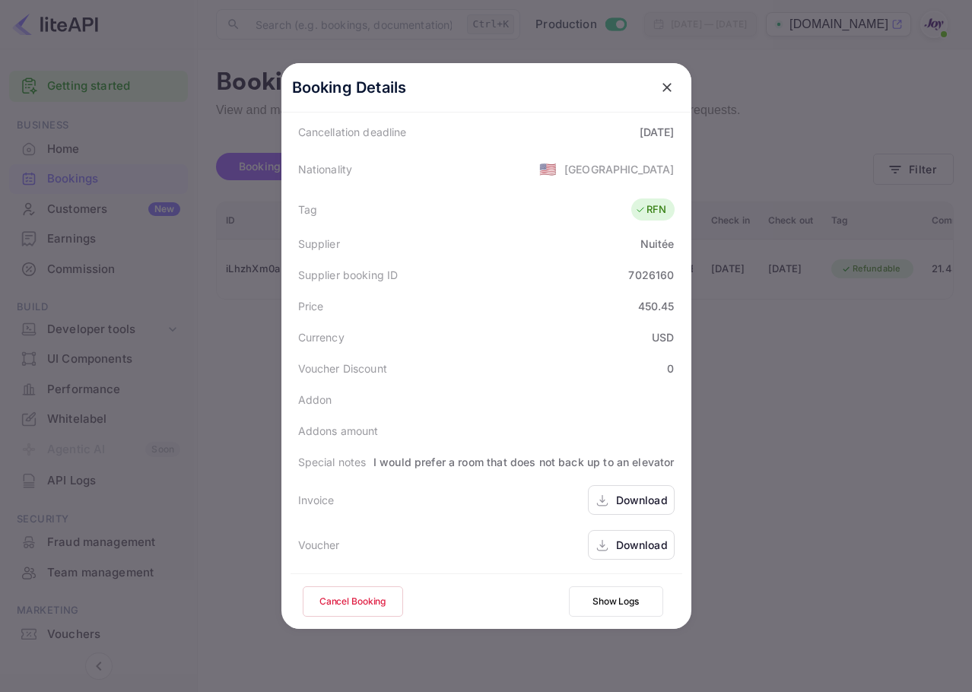
click at [616, 540] on div "Download" at bounding box center [642, 545] width 52 height 16
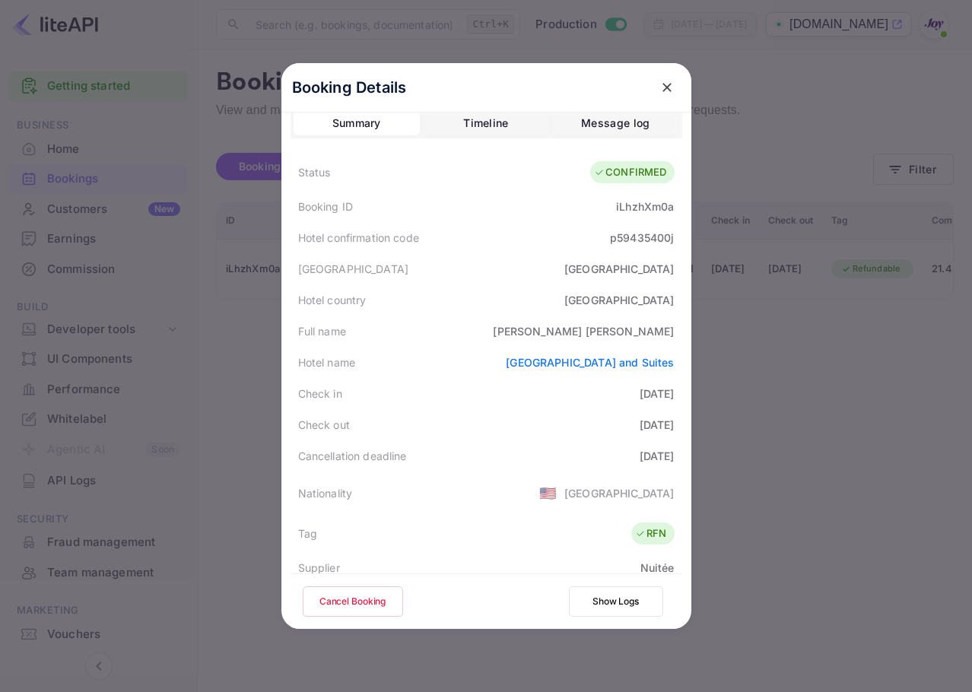
scroll to position [0, 0]
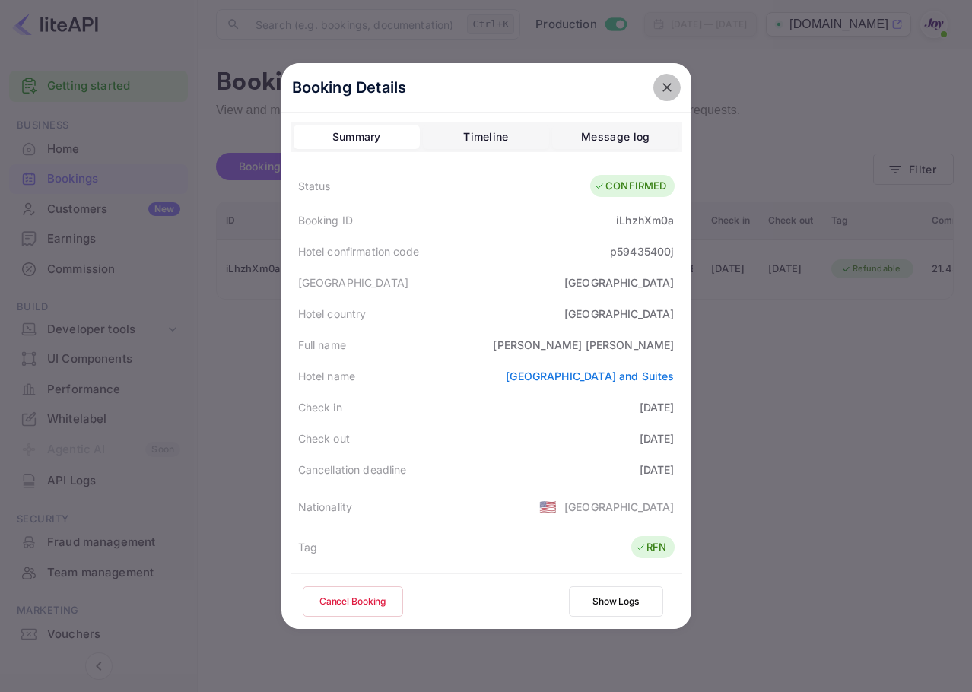
click at [660, 91] on icon "close" at bounding box center [667, 87] width 15 height 15
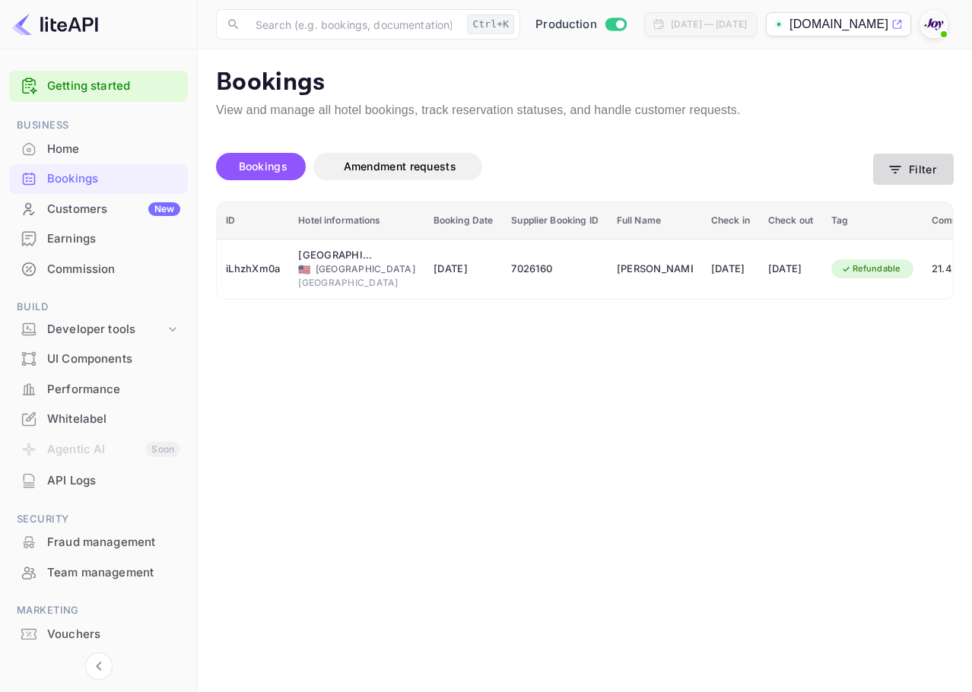
click at [953, 181] on button "Filter" at bounding box center [913, 169] width 81 height 31
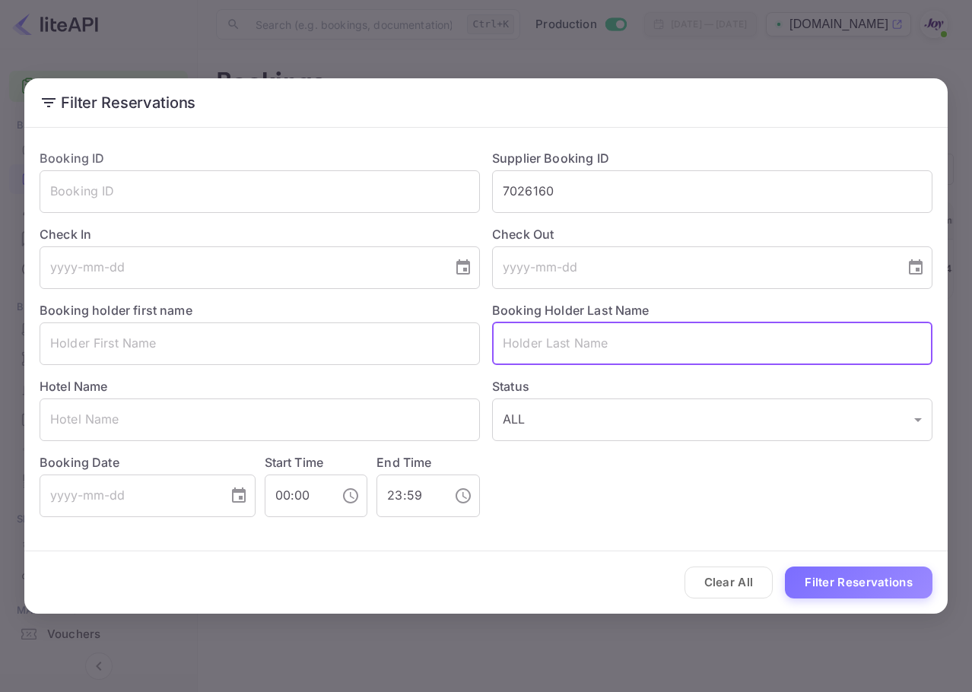
click at [664, 349] on input "text" at bounding box center [712, 344] width 440 height 43
paste input "Aswani"
type input "Aswani"
click at [816, 576] on button "Filter Reservations" at bounding box center [859, 583] width 148 height 33
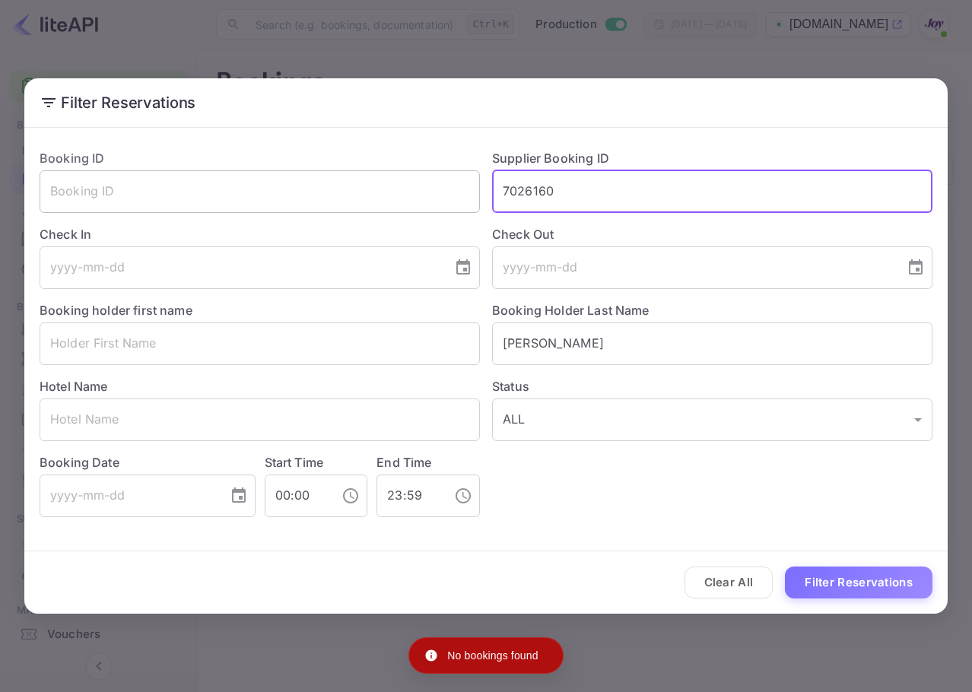
drag, startPoint x: 590, startPoint y: 183, endPoint x: 472, endPoint y: 179, distance: 118.7
click at [469, 179] on div "Booking ID ​ Supplier Booking ID 7026160 ​ Check In ​ Check Out ​ Booking holde…" at bounding box center [479, 327] width 905 height 380
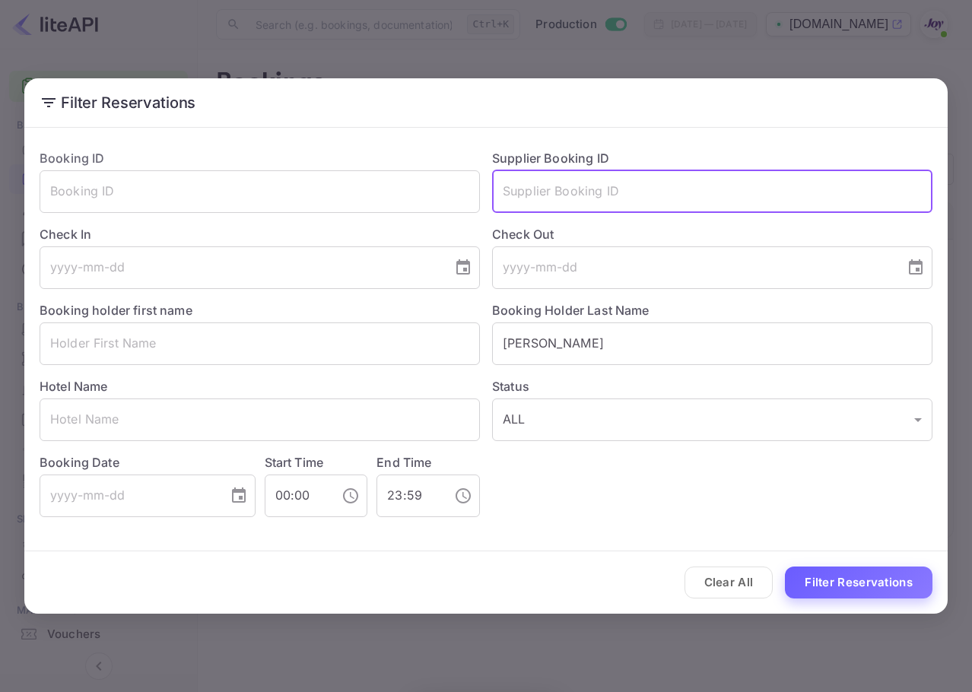
click at [870, 571] on button "Filter Reservations" at bounding box center [859, 583] width 148 height 33
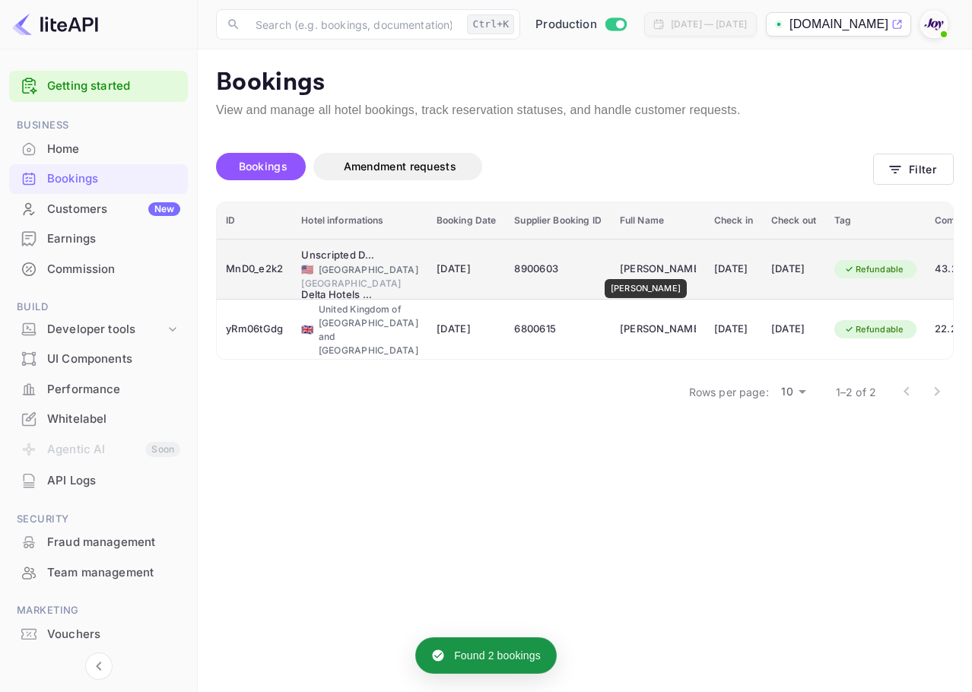
click at [642, 269] on div "Monica Aswani" at bounding box center [658, 269] width 76 height 24
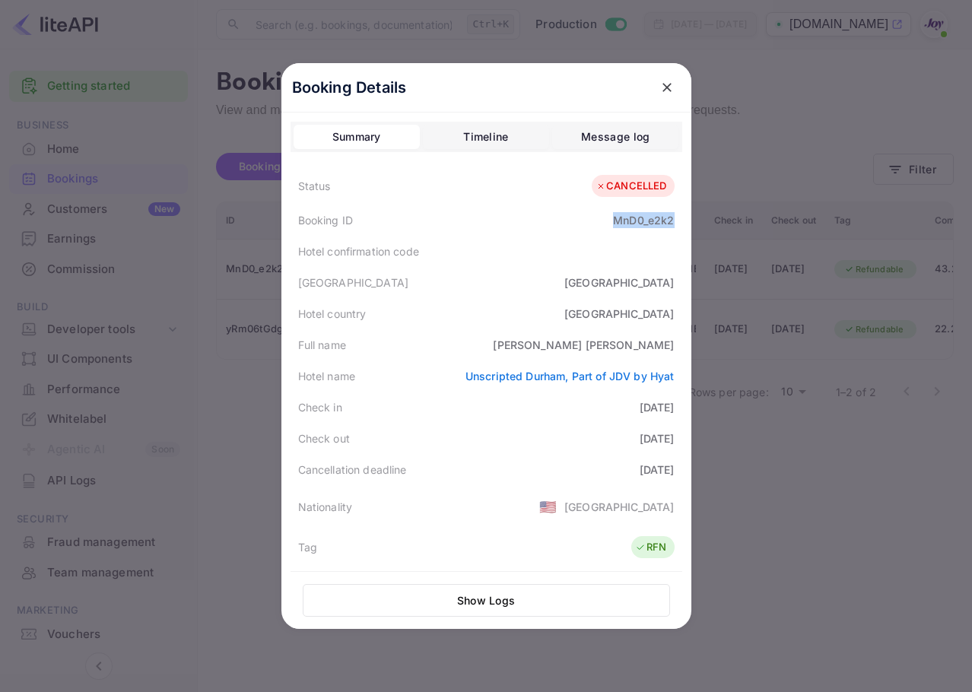
drag, startPoint x: 603, startPoint y: 216, endPoint x: 634, endPoint y: 6, distance: 212.3
click at [668, 218] on div "Booking ID MnD0_e2k2" at bounding box center [487, 220] width 392 height 31
copy div "MnD0_e2k2"
